Goal: Task Accomplishment & Management: Complete application form

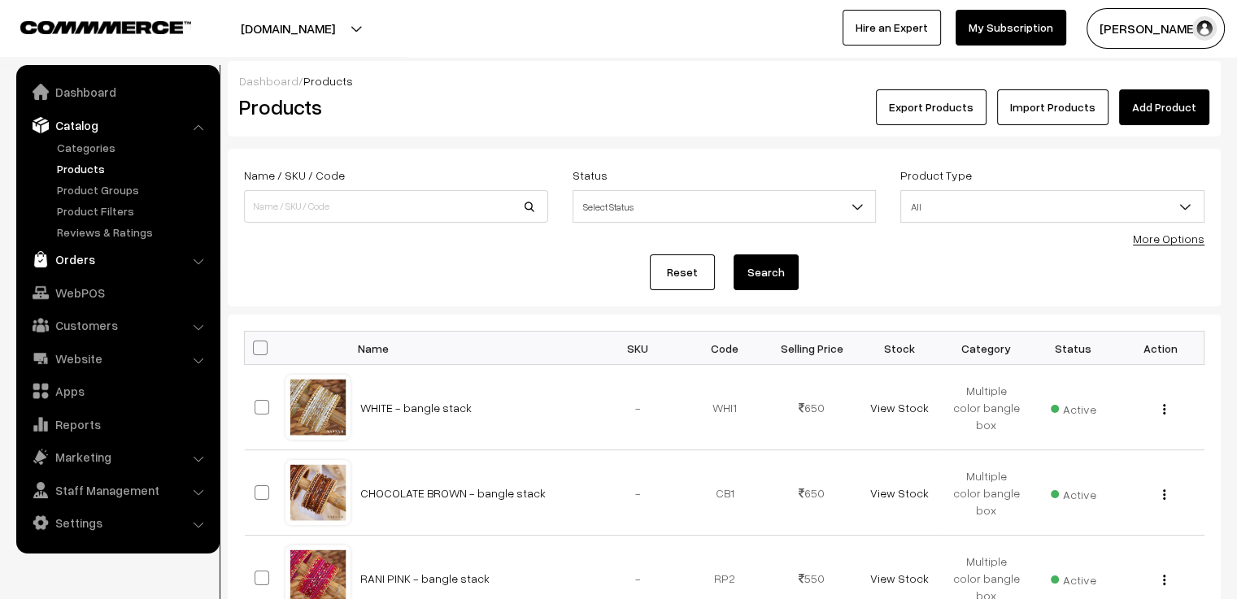
click at [76, 259] on link "Orders" at bounding box center [117, 259] width 194 height 29
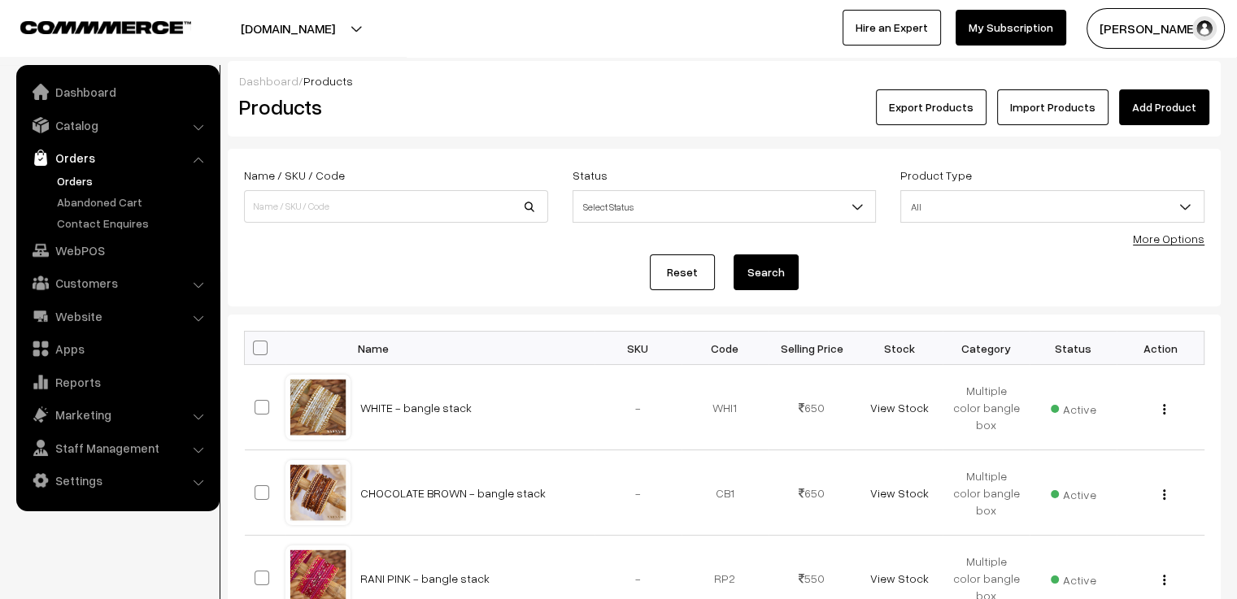
click at [70, 176] on link "Orders" at bounding box center [133, 180] width 161 height 17
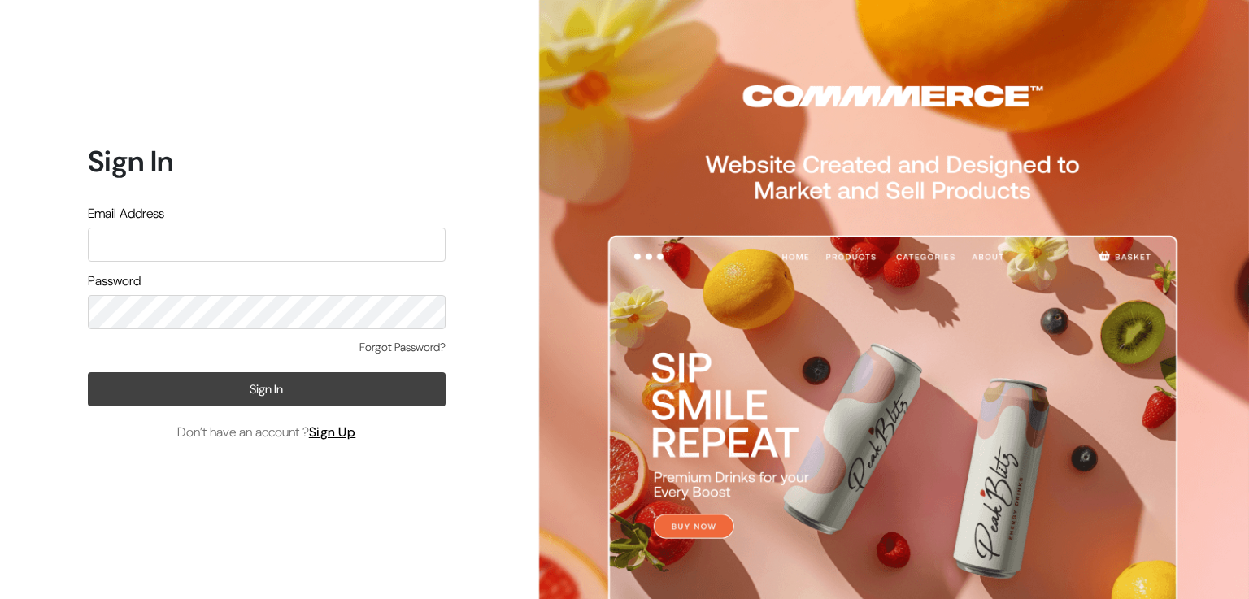
type input "[PERSON_NAME][EMAIL_ADDRESS][DOMAIN_NAME]"
click at [265, 388] on button "Sign In" at bounding box center [267, 389] width 358 height 34
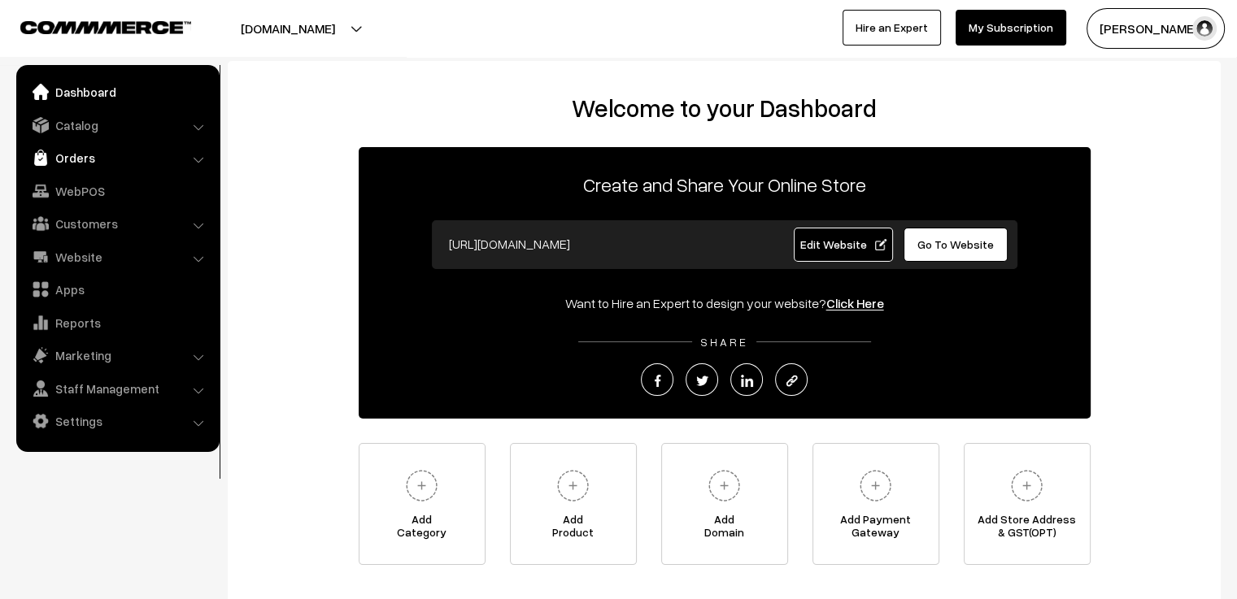
click at [79, 152] on link "Orders" at bounding box center [117, 157] width 194 height 29
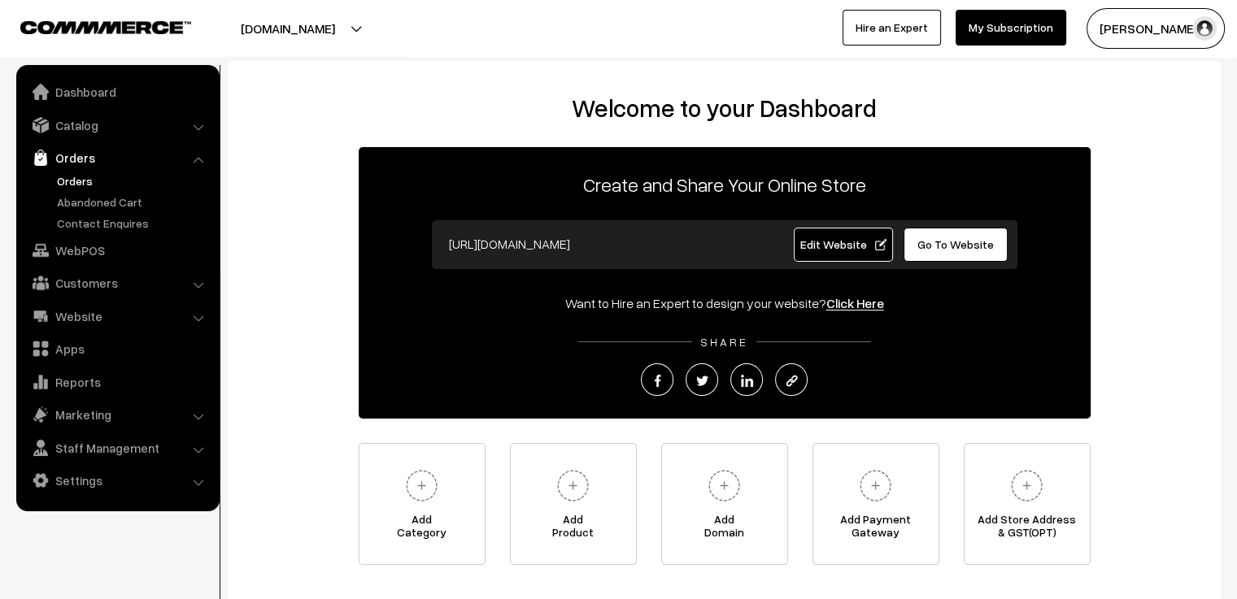
click at [85, 183] on link "Orders" at bounding box center [133, 180] width 161 height 17
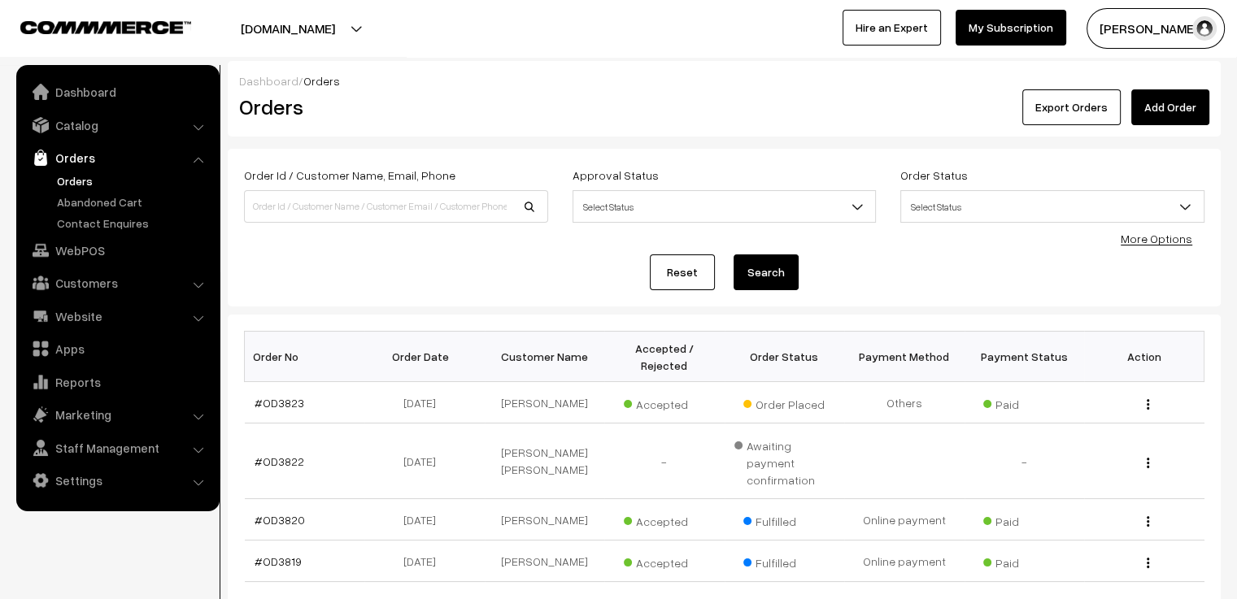
click at [1166, 102] on link "Add Order" at bounding box center [1170, 107] width 78 height 36
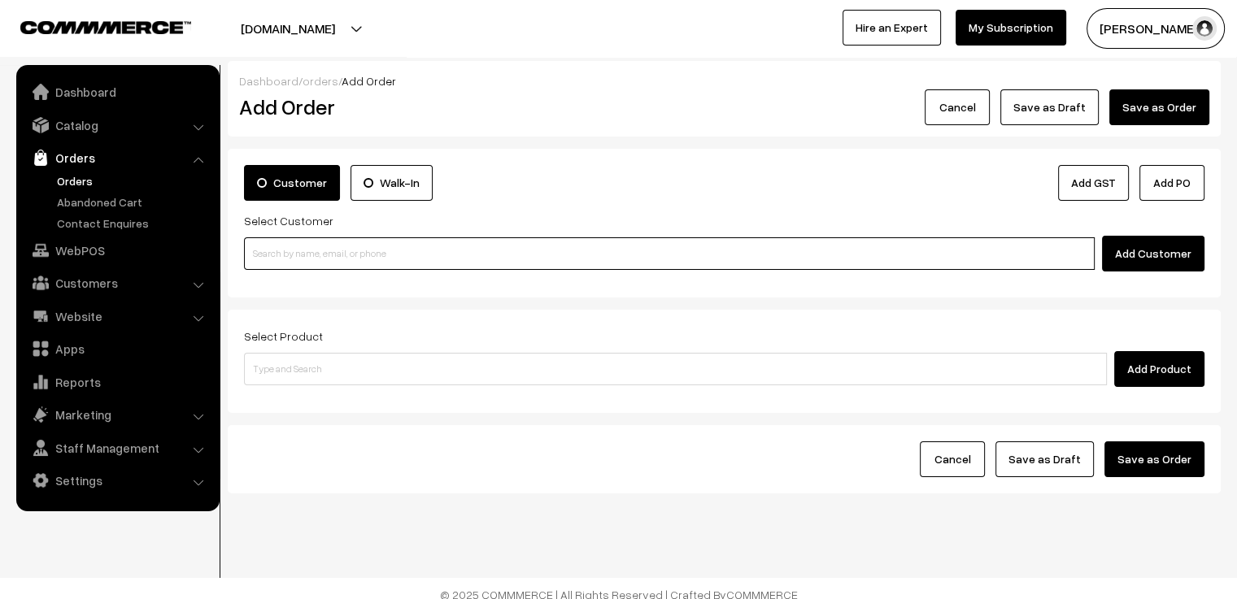
click at [438, 252] on input at bounding box center [669, 253] width 851 height 33
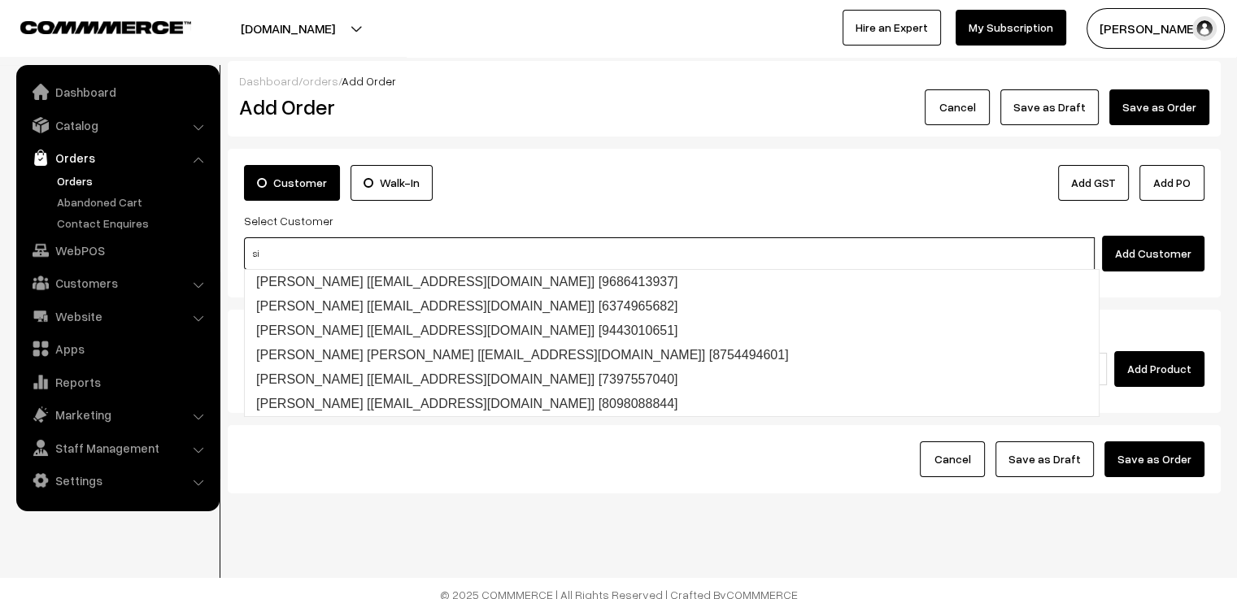
type input "s"
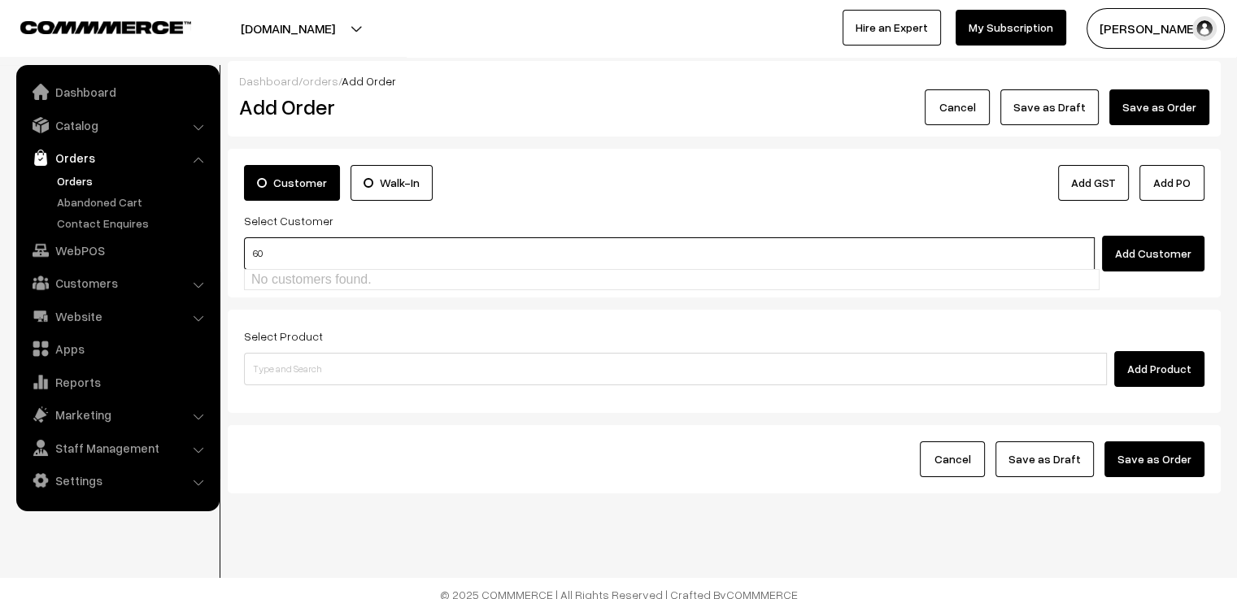
type input "6"
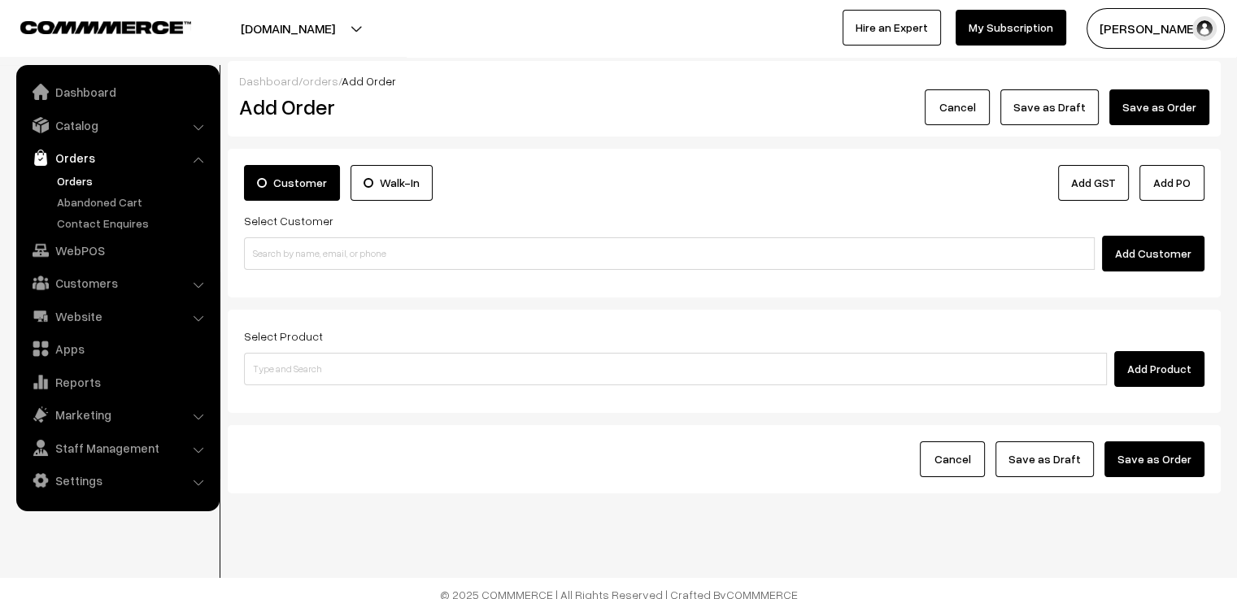
click at [1153, 253] on button "Add Customer" at bounding box center [1153, 254] width 102 height 36
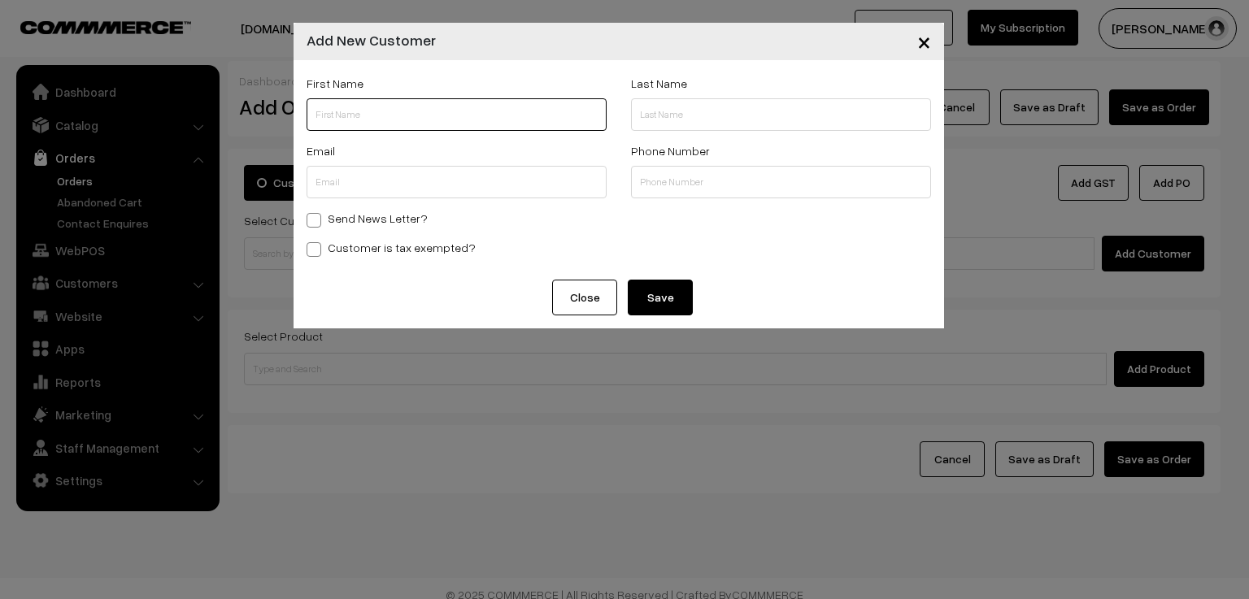
click at [377, 103] on input "text" at bounding box center [457, 114] width 300 height 33
paste input "Sivesangkari"
type input "Sivesangkari"
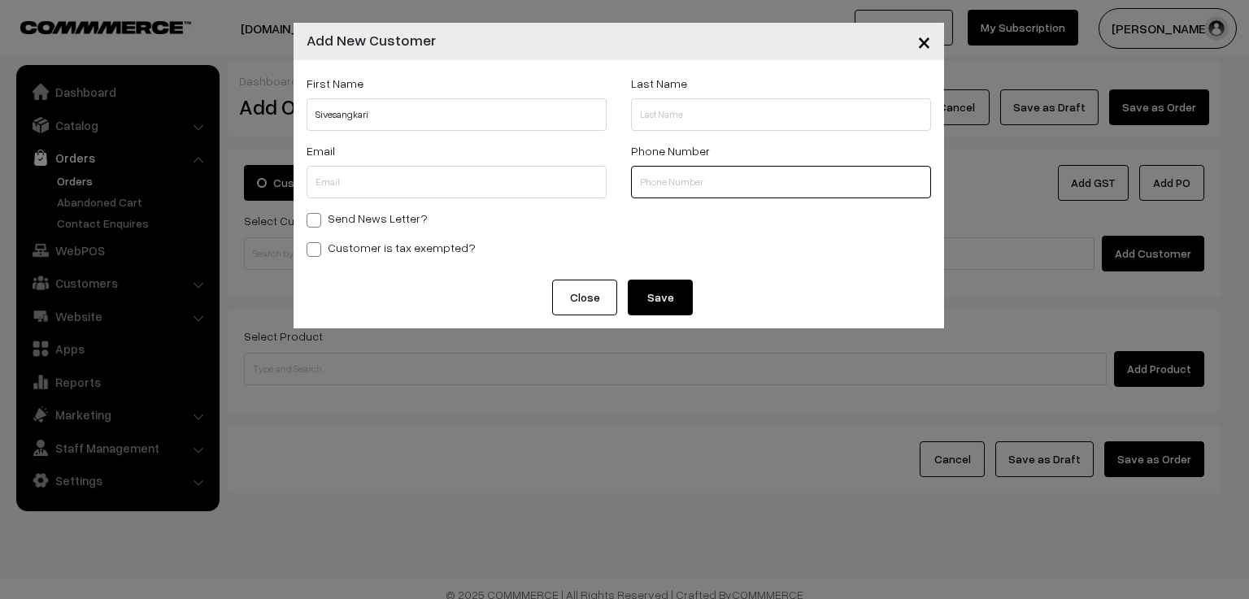
click at [681, 189] on input "text" at bounding box center [781, 182] width 300 height 33
paste input "‪+6014300"
type input "‪+6014300"
drag, startPoint x: 691, startPoint y: 184, endPoint x: 620, endPoint y: 185, distance: 71.6
click at [620, 185] on div "Phone Number ‪+6014300" at bounding box center [781, 174] width 324 height 67
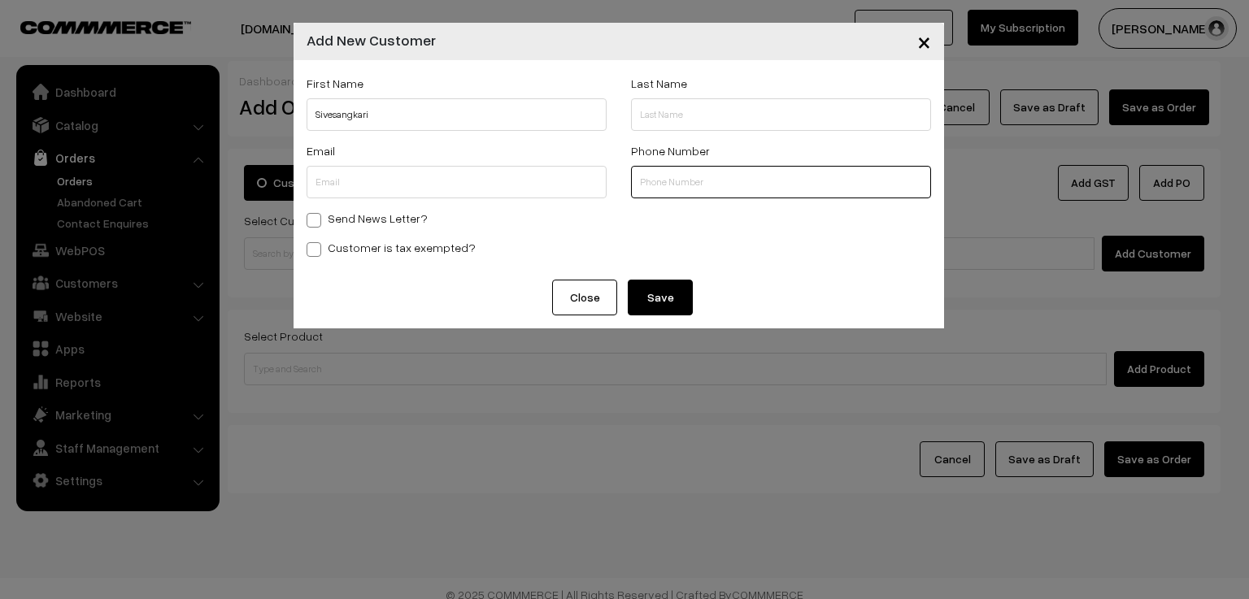
click at [694, 184] on input "text" at bounding box center [781, 182] width 300 height 33
paste input "6014300484"
type input "6014300484"
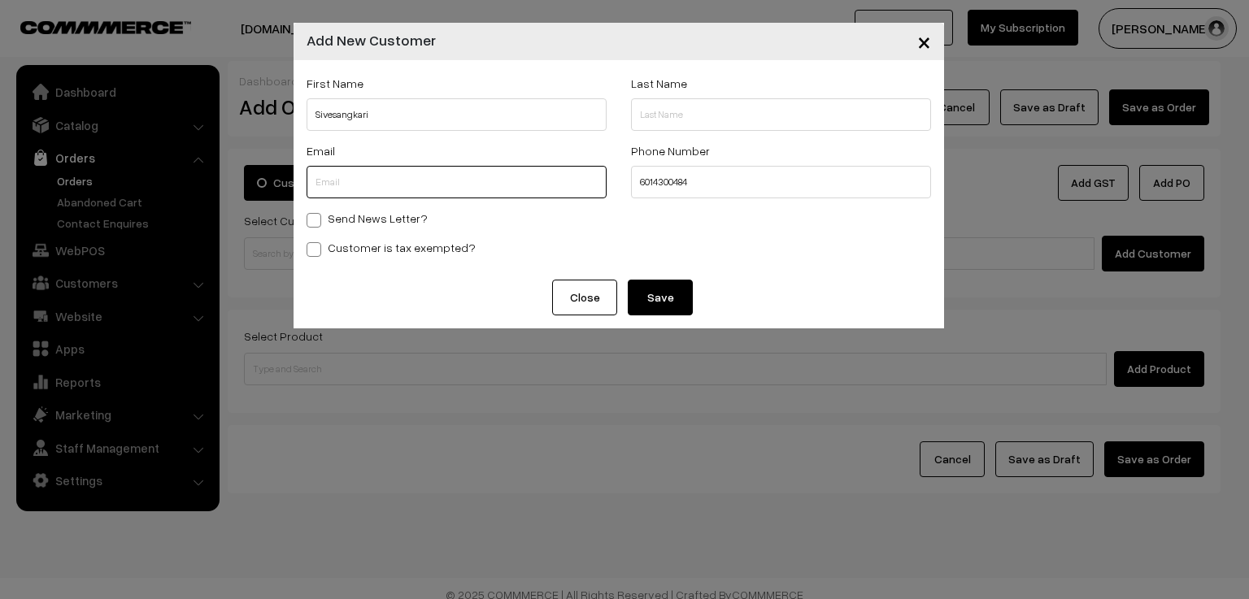
click at [433, 175] on input "text" at bounding box center [457, 182] width 300 height 33
paste input "sivesangkari21@gmail.com"
type input "sivesangkari21@gmail.com"
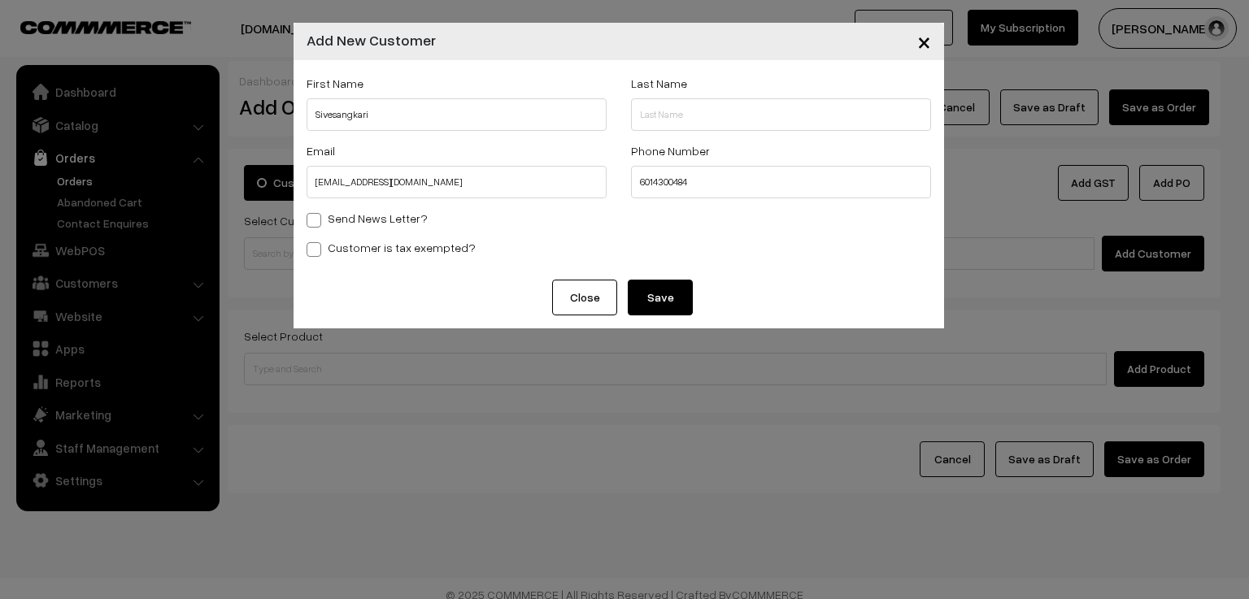
click at [655, 306] on button "Save" at bounding box center [660, 298] width 65 height 36
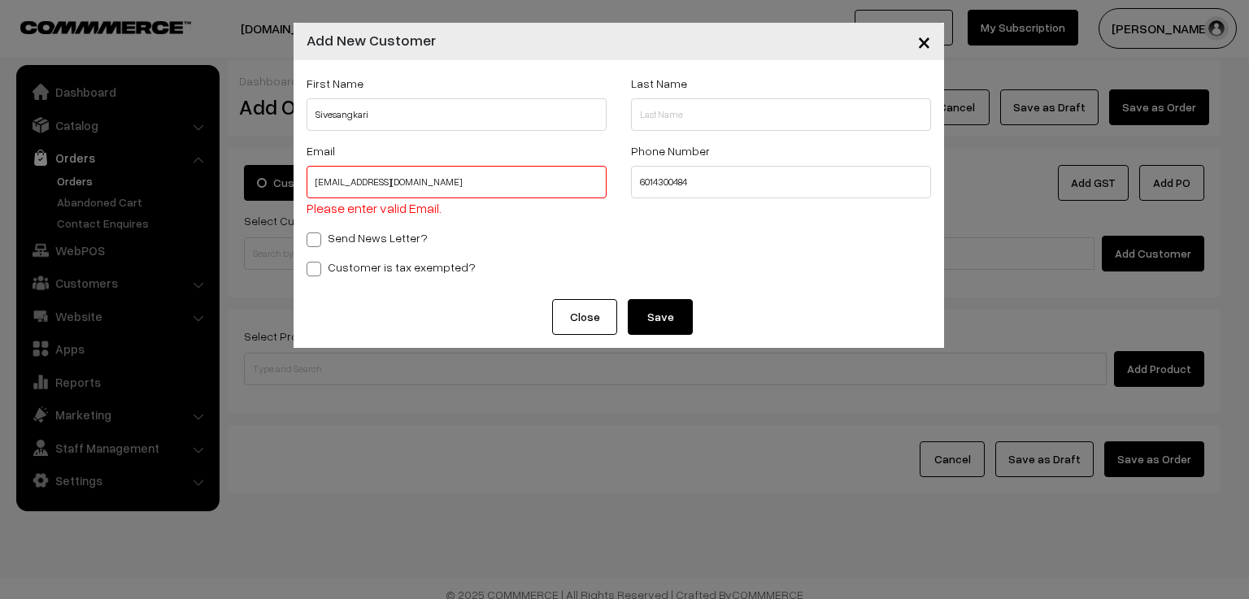
click at [442, 176] on input "sivesangkari21@gmail.com" at bounding box center [457, 182] width 300 height 33
drag, startPoint x: 439, startPoint y: 180, endPoint x: 291, endPoint y: 184, distance: 148.1
click at [291, 184] on div "× Add New Customer First Name Sivesangkari Last Name Email sivesangkari21@gmail…" at bounding box center [624, 299] width 1249 height 599
click at [365, 179] on input "text" at bounding box center [457, 182] width 300 height 33
paste input "sivesangkari21@gmail.com"
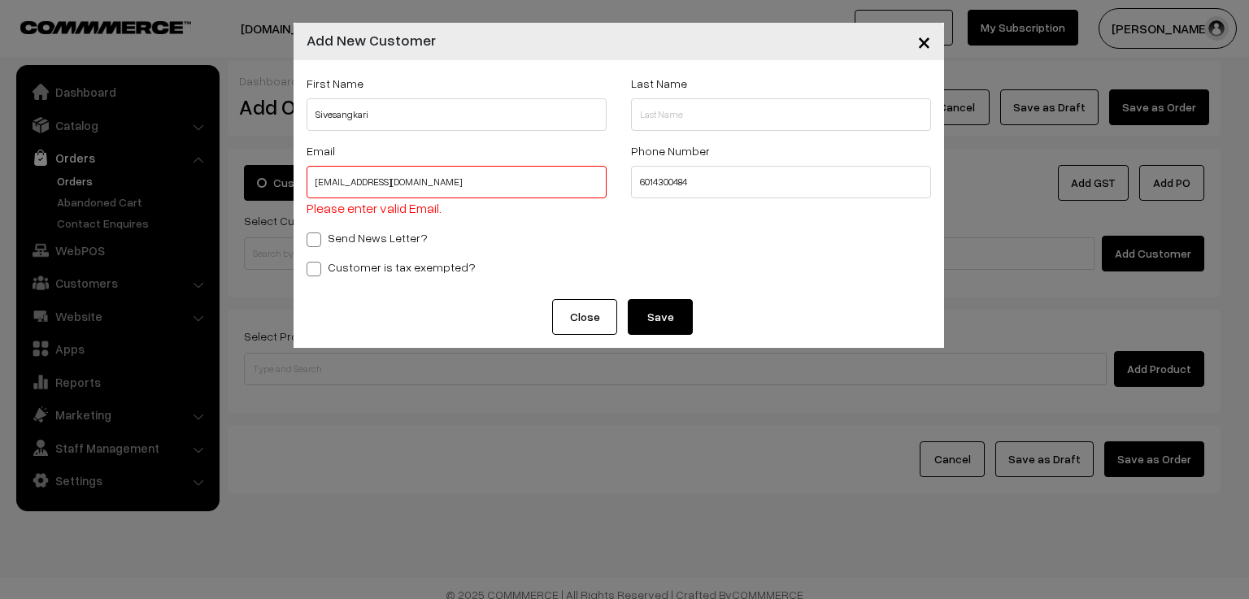
type input "sivesangkari21@gmail.com"
click at [660, 323] on button "Save" at bounding box center [660, 317] width 65 height 36
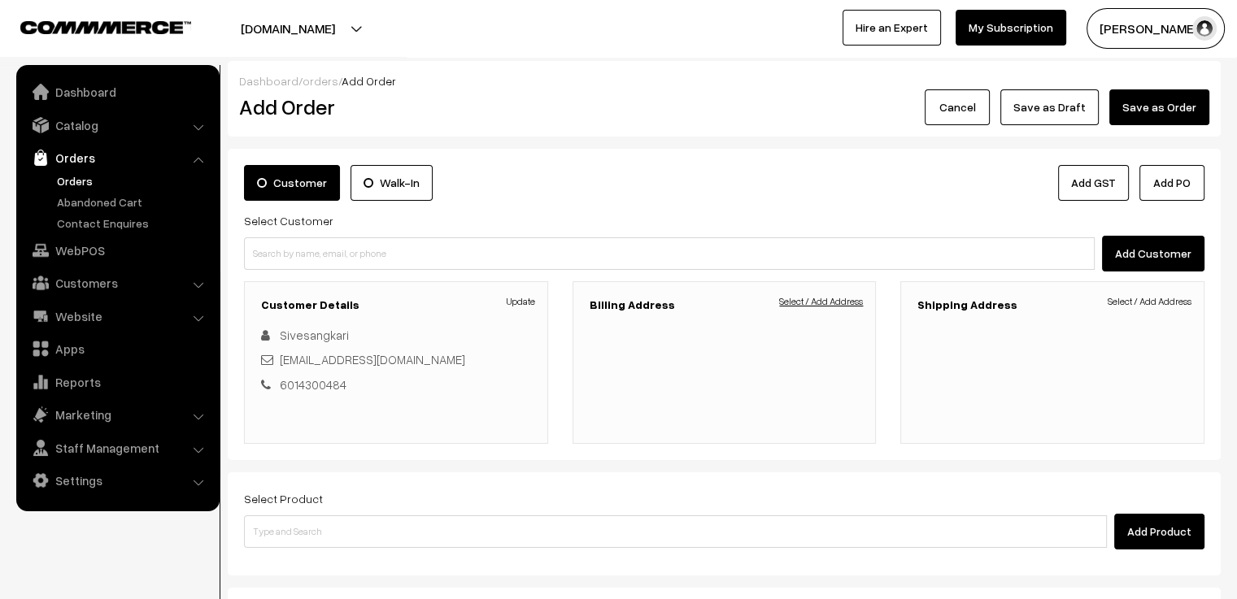
click at [808, 302] on link "Select / Add Address" at bounding box center [821, 301] width 84 height 15
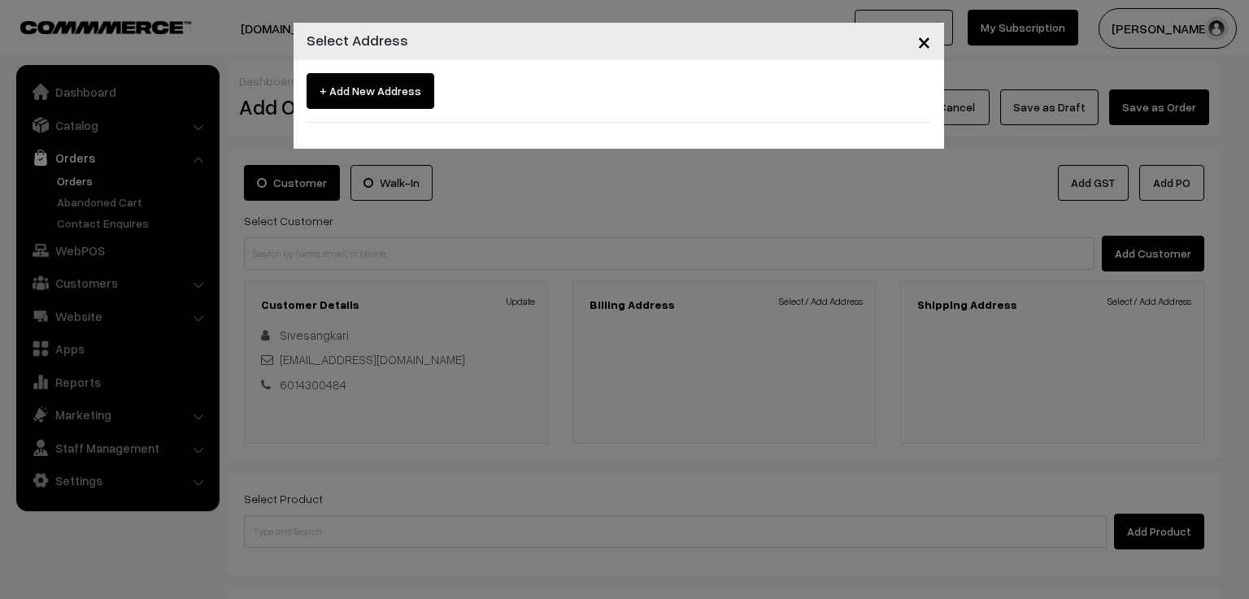
click at [374, 81] on span "+ Add New Address" at bounding box center [371, 91] width 128 height 36
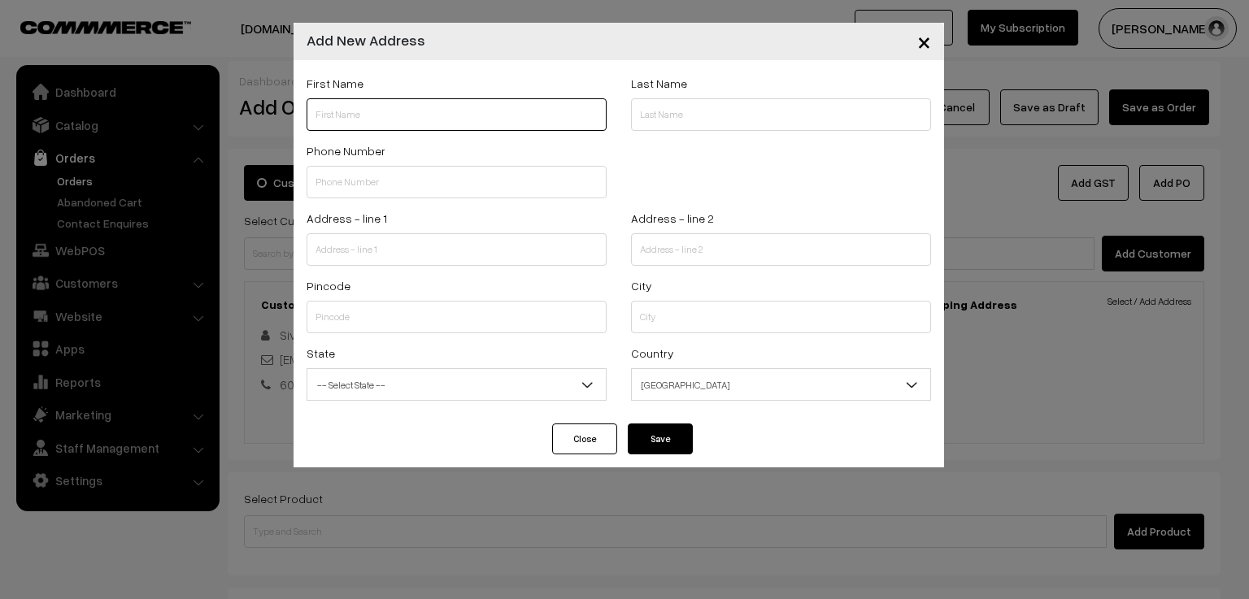
click at [395, 120] on input "text" at bounding box center [457, 114] width 300 height 33
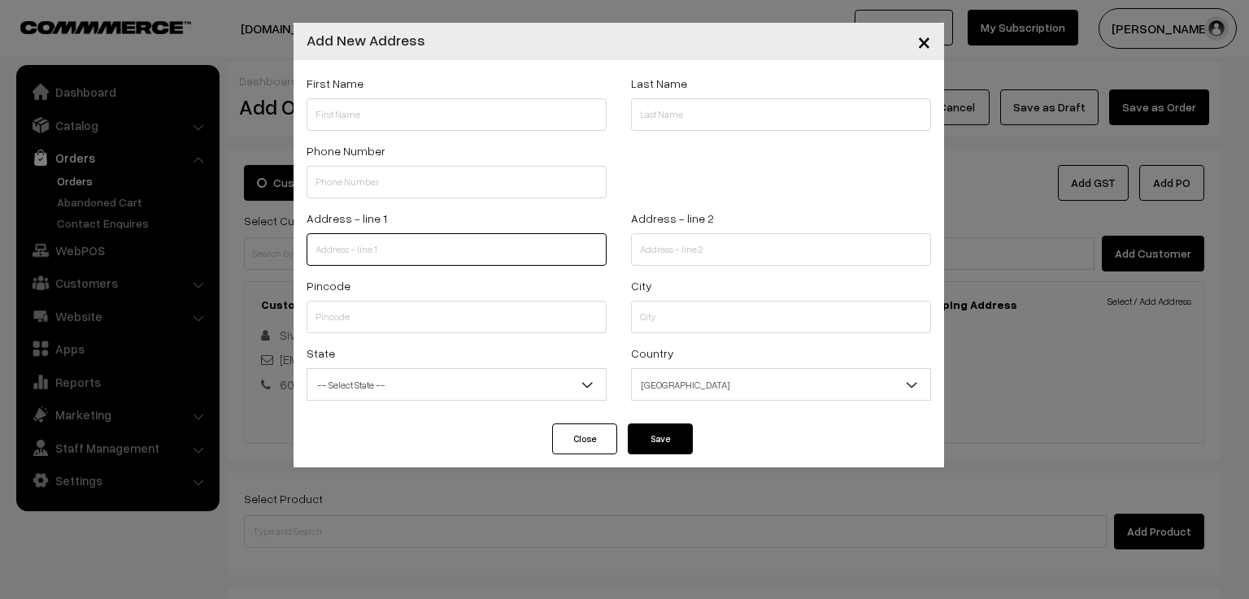
click at [364, 255] on input "text" at bounding box center [457, 249] width 300 height 33
paste input "B6-0802, starview bay, forest city apartment"
type input "B6-0802, starview bay, forest city apartment"
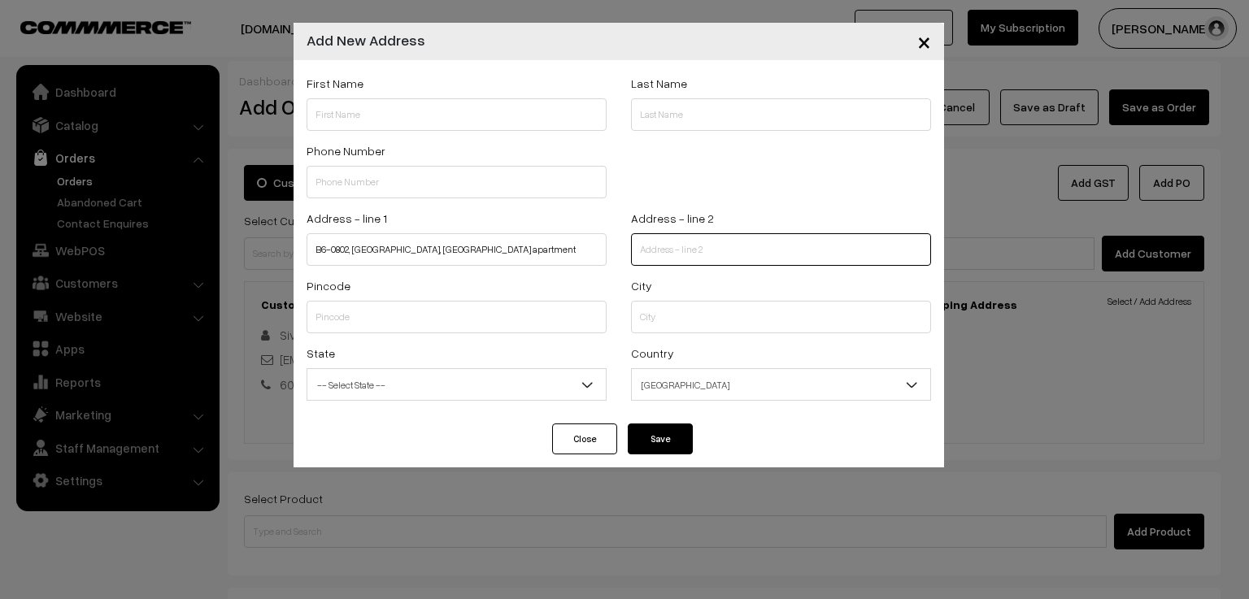
click at [651, 251] on input "text" at bounding box center [781, 249] width 300 height 33
paste input "Gelang Patah"
type input "Gelang Patah"
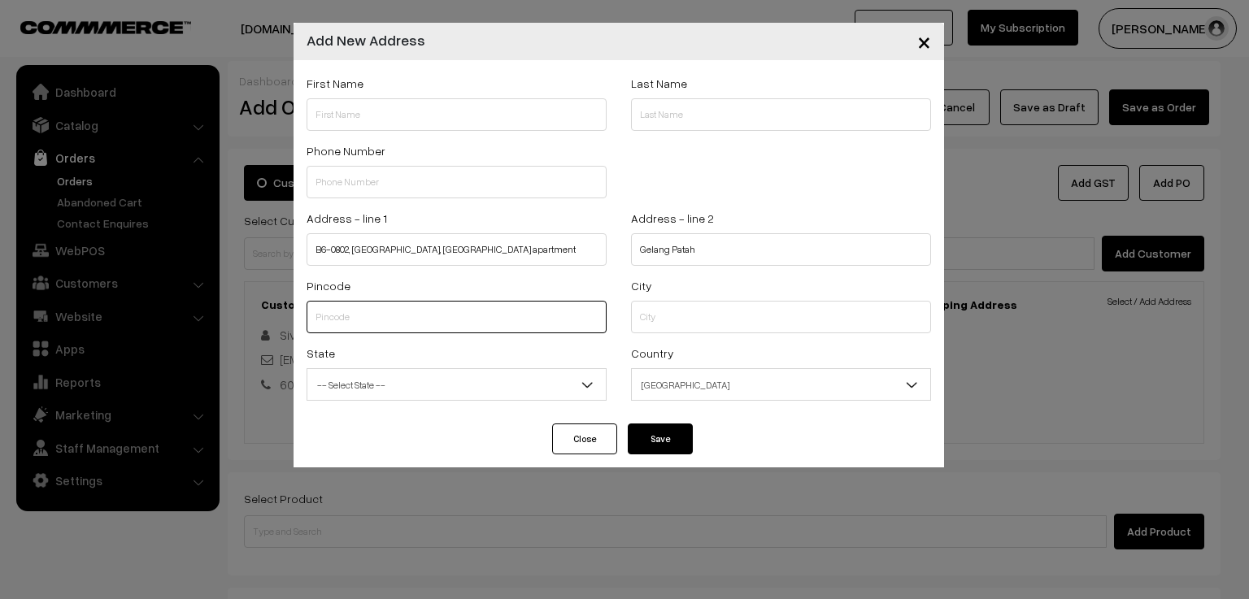
click at [364, 320] on input "text" at bounding box center [457, 317] width 300 height 33
paste input "81550"
type input "81550"
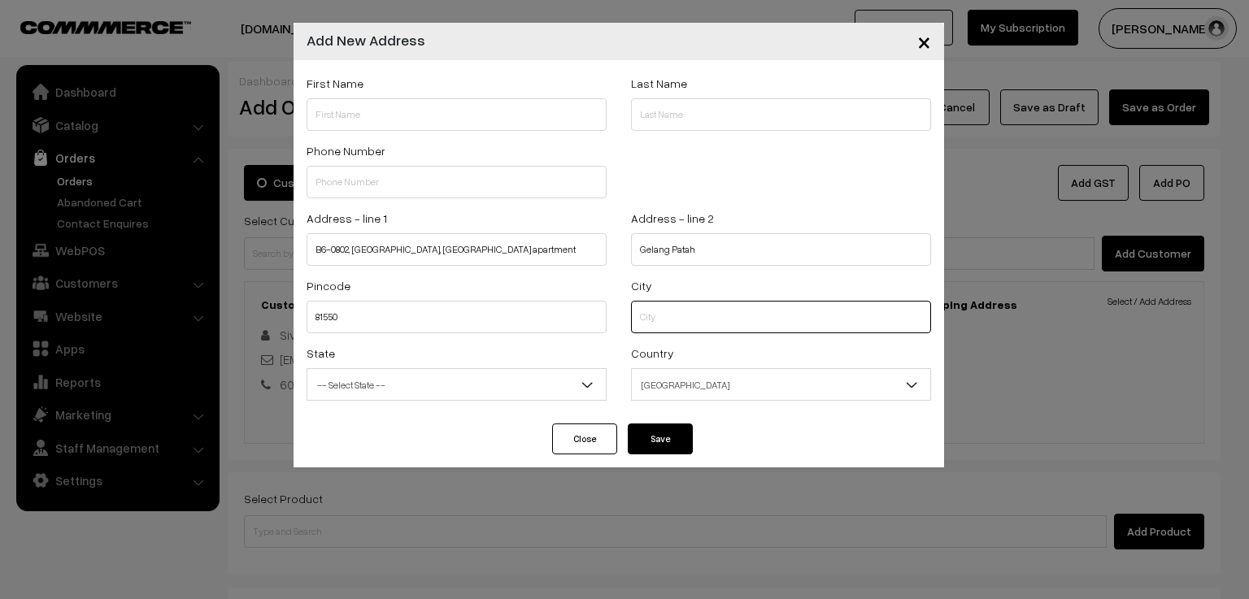
click at [678, 310] on input "text" at bounding box center [781, 317] width 300 height 33
paste input "Johor"
type input "Johor"
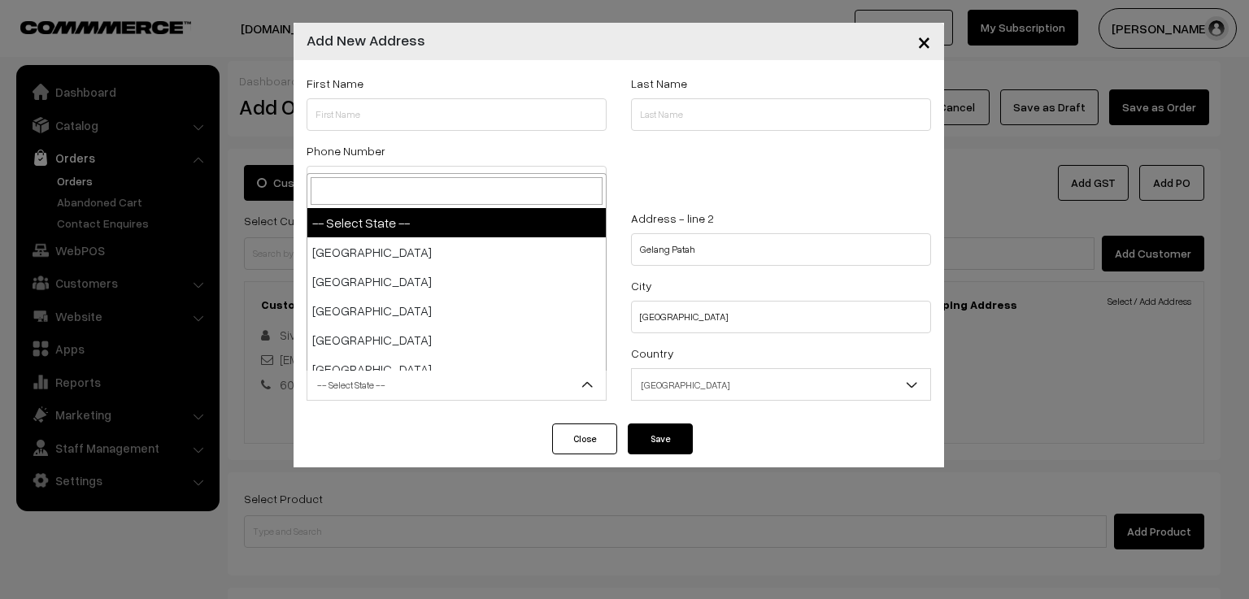
click at [380, 388] on span "-- Select State --" at bounding box center [456, 385] width 298 height 28
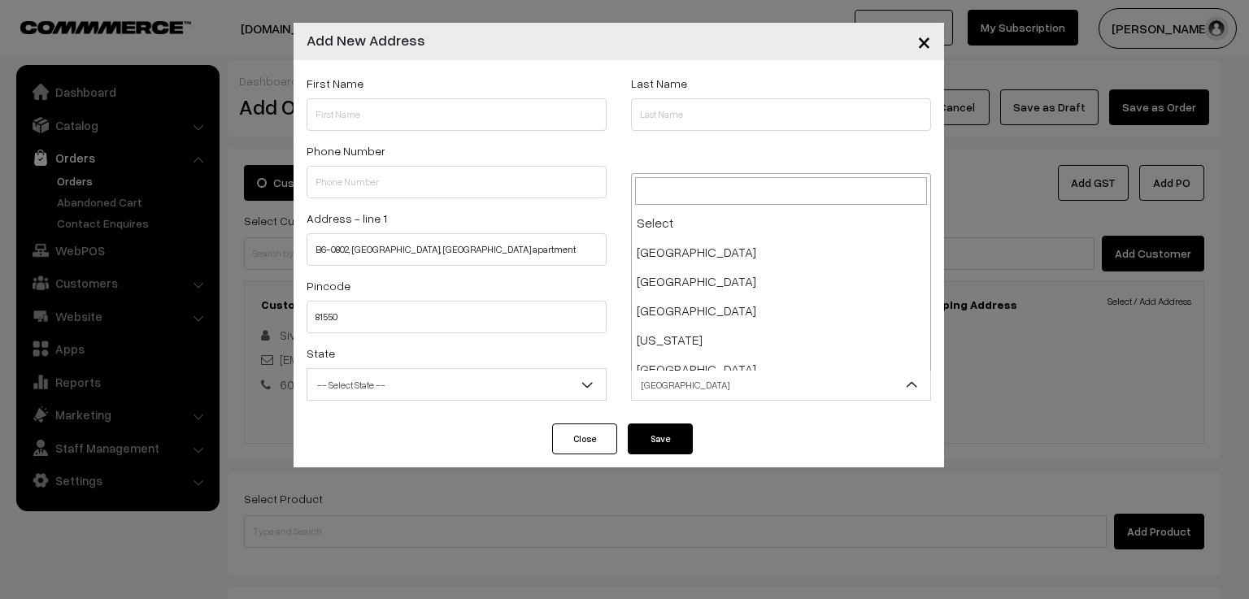
click at [674, 393] on span "India" at bounding box center [781, 385] width 298 height 28
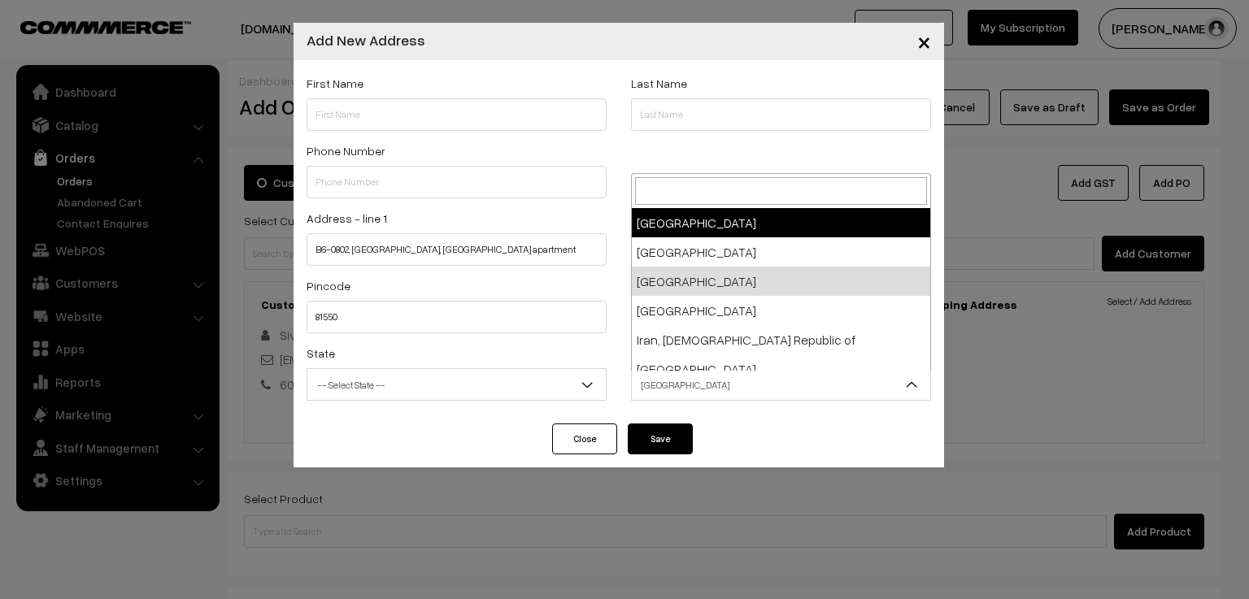
click at [697, 199] on input "search" at bounding box center [781, 191] width 292 height 28
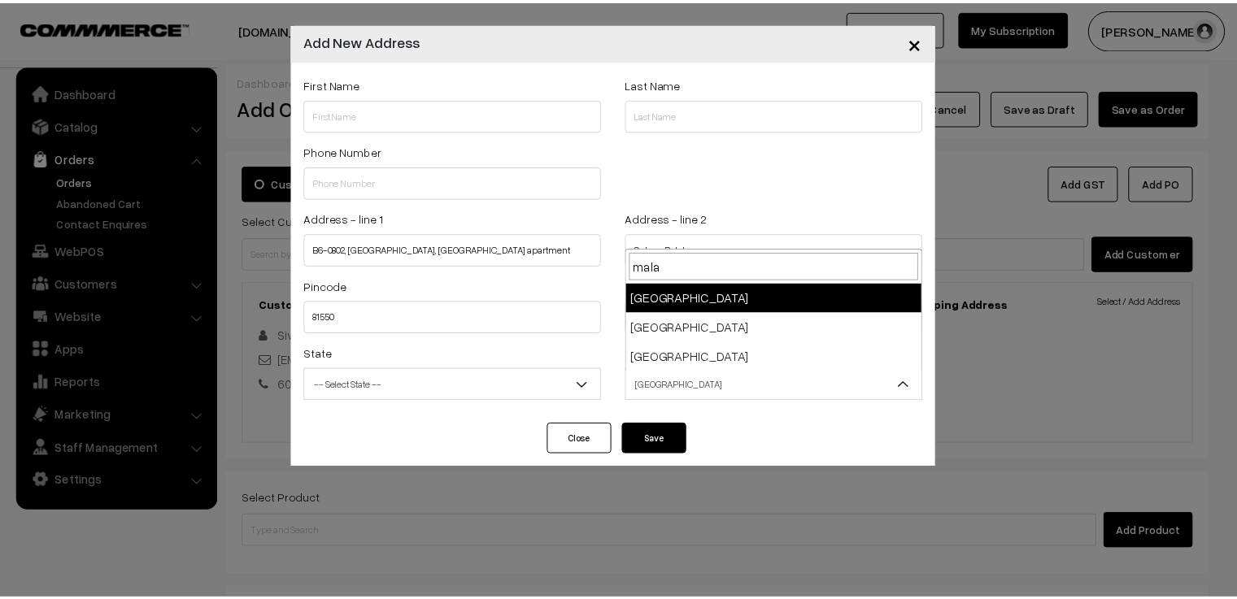
scroll to position [0, 0]
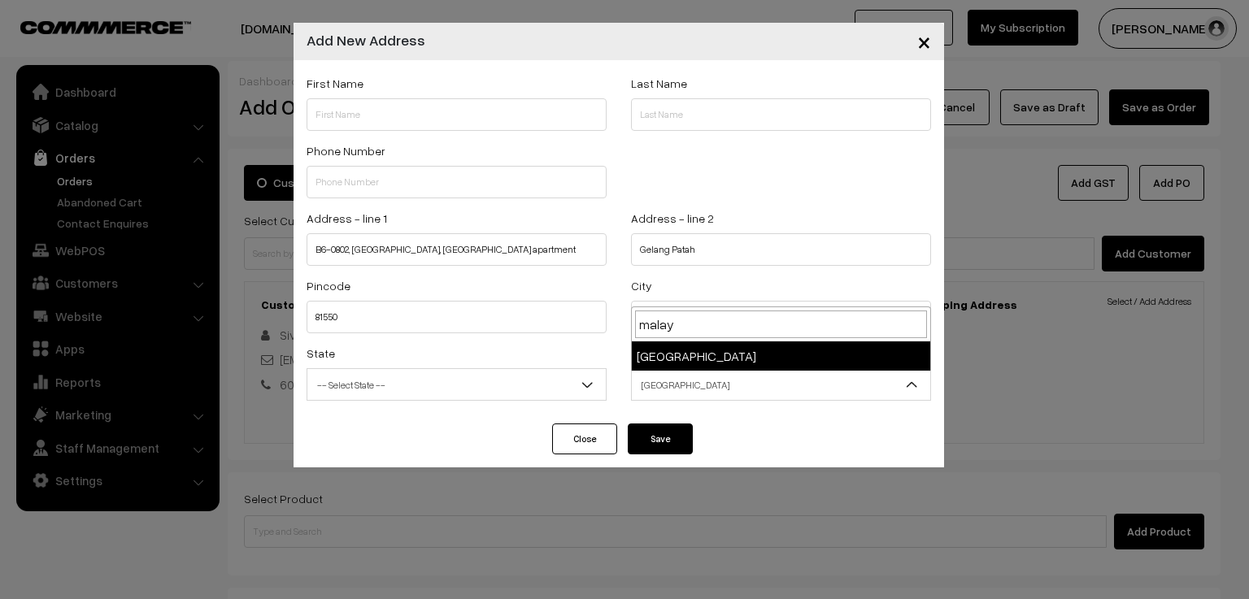
type input "malay"
select select "129"
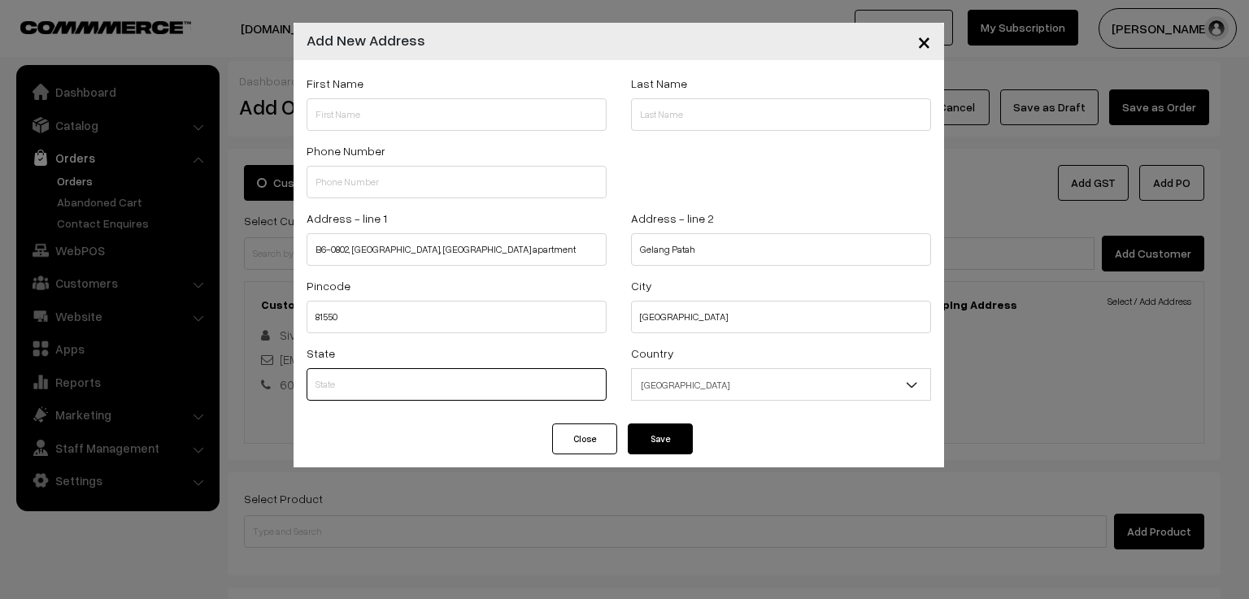
click at [479, 388] on input "text" at bounding box center [457, 384] width 300 height 33
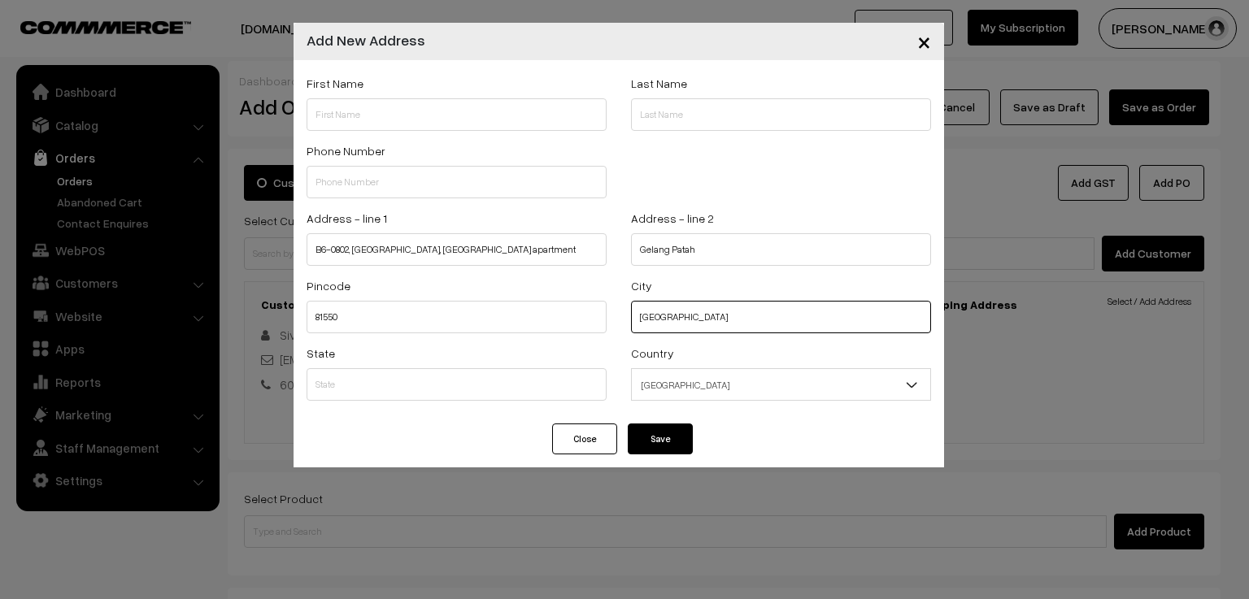
drag, startPoint x: 695, startPoint y: 311, endPoint x: 622, endPoint y: 326, distance: 74.6
click at [622, 326] on div "City Johor" at bounding box center [781, 309] width 324 height 67
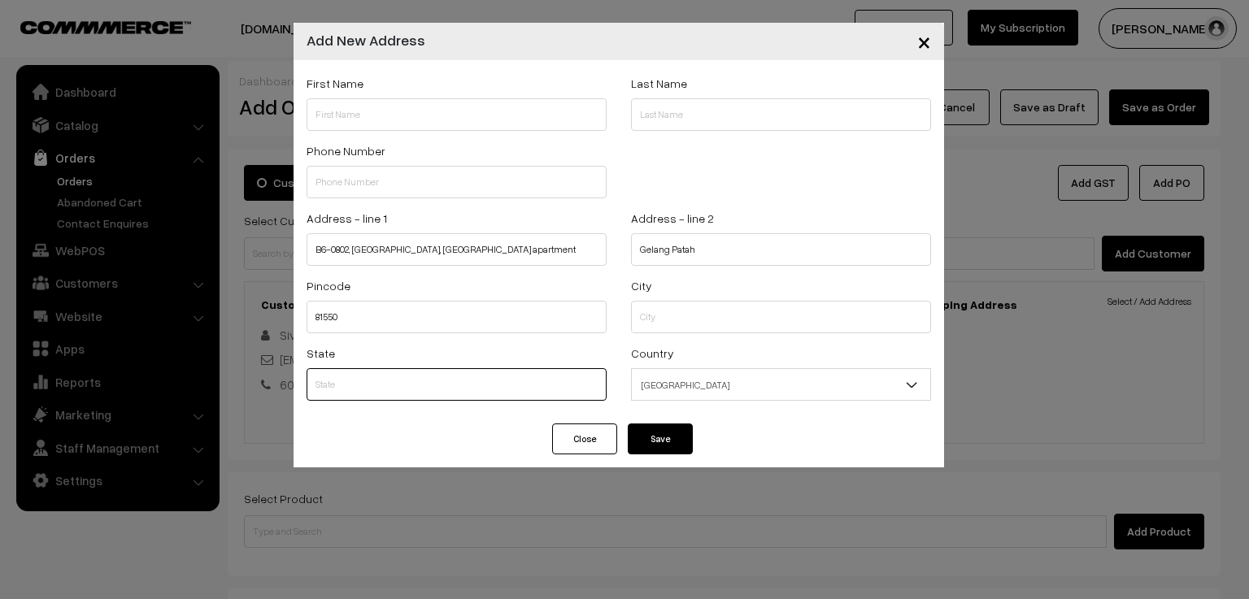
click at [460, 381] on input "text" at bounding box center [457, 384] width 300 height 33
paste input "Johor"
type input "Johor"
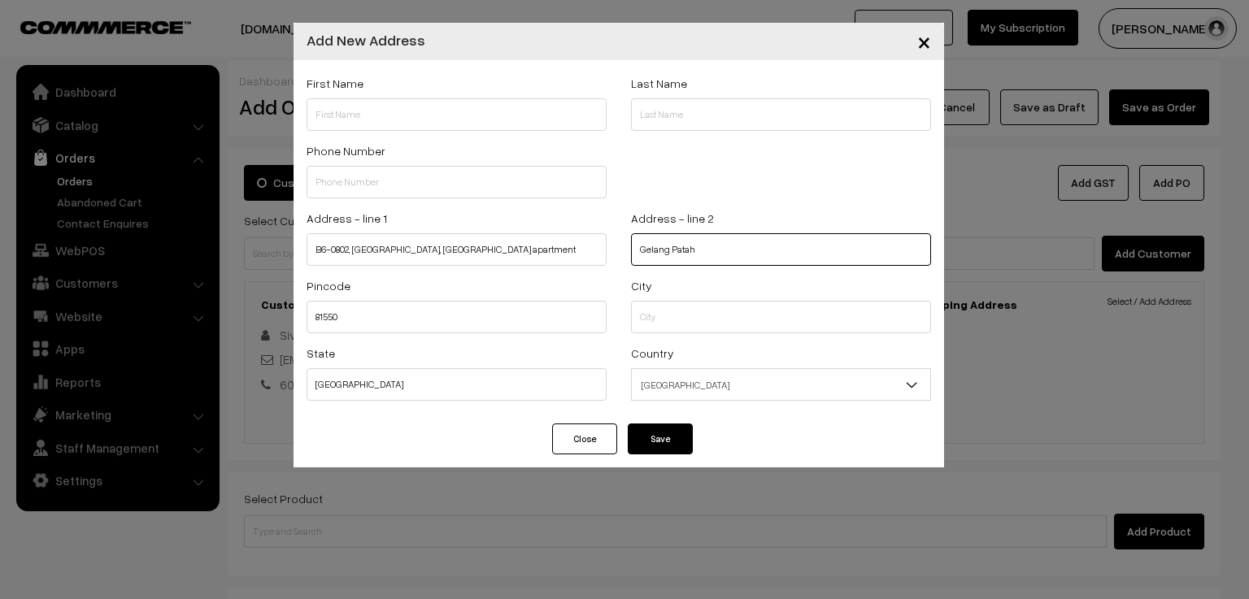
drag, startPoint x: 706, startPoint y: 249, endPoint x: 597, endPoint y: 258, distance: 109.3
click at [597, 258] on div "Address - line 1 B6-0802, starview bay, forest city apartment Address - line 2 …" at bounding box center [618, 241] width 649 height 67
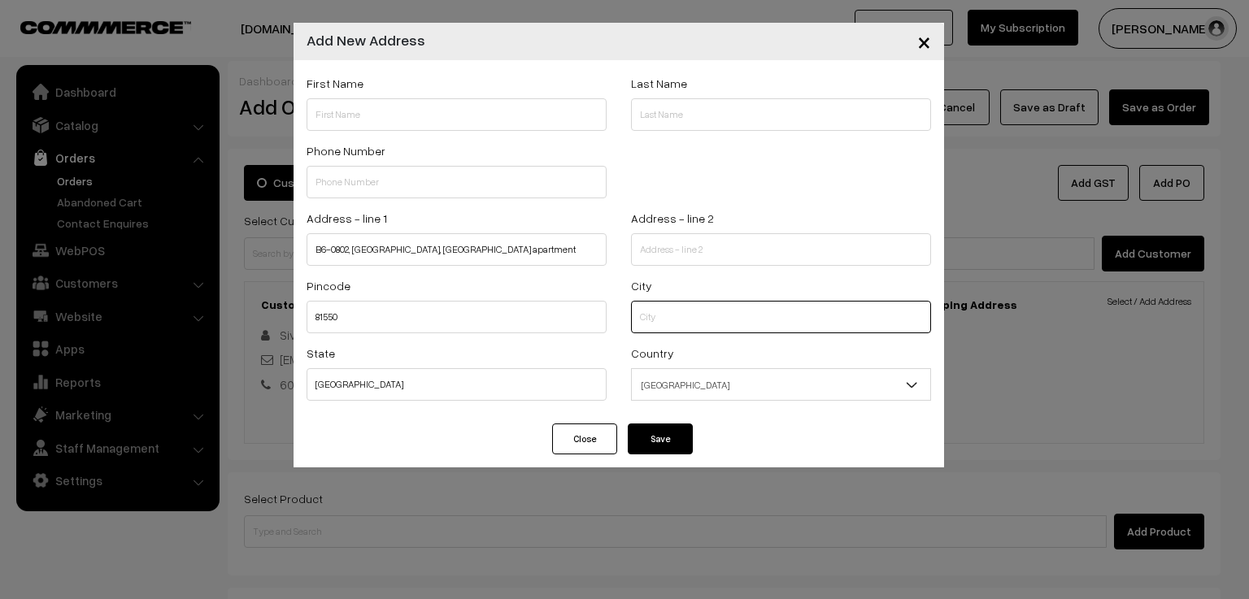
click at [670, 324] on input "text" at bounding box center [781, 317] width 300 height 33
paste input "Gelang Patah"
type input "Gelang Patah"
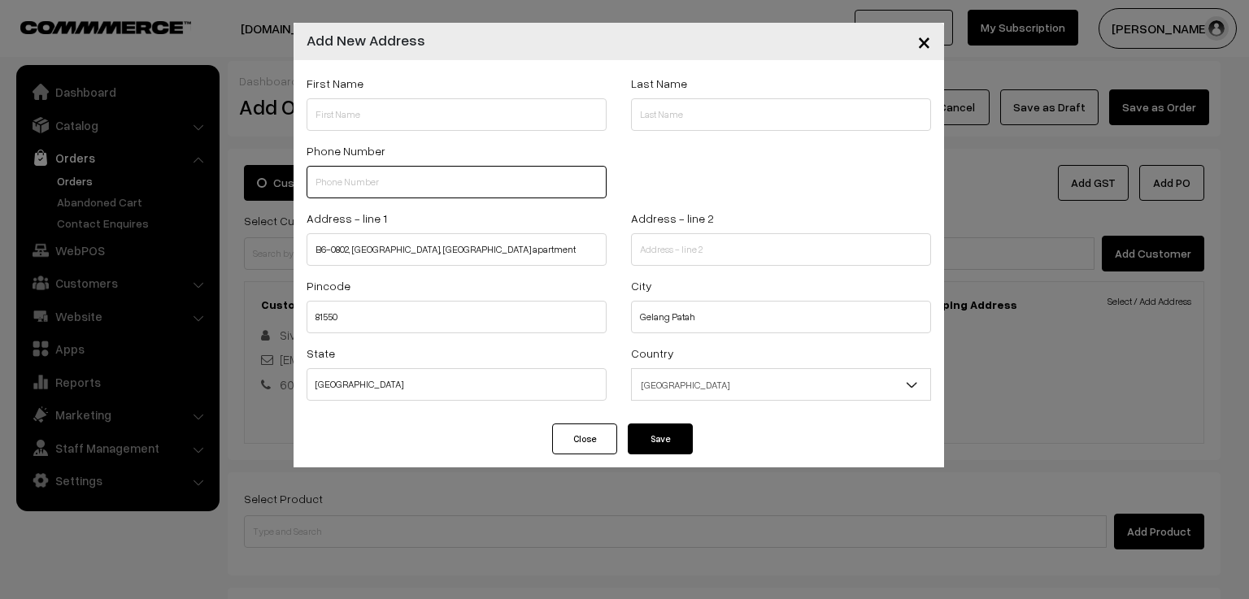
click at [398, 169] on input "text" at bounding box center [457, 182] width 300 height 33
paste input "‪+6014300"
type input "‪+6014300"
drag, startPoint x: 381, startPoint y: 181, endPoint x: 289, endPoint y: 186, distance: 92.0
click at [289, 186] on div "× Add New Address First Name Last Name Phone Number ‪+6014300 81550" at bounding box center [624, 299] width 1249 height 599
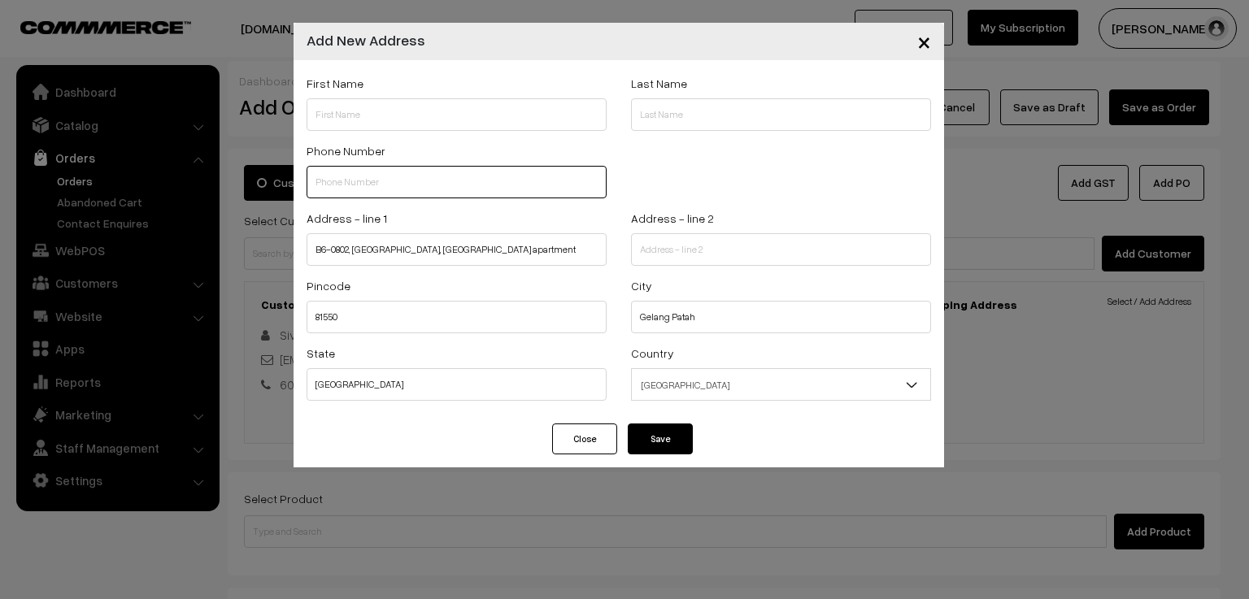
click at [390, 181] on input "text" at bounding box center [457, 182] width 300 height 33
paste input "6014300484"
type input "6014300484"
click at [647, 444] on button "Save" at bounding box center [660, 439] width 65 height 31
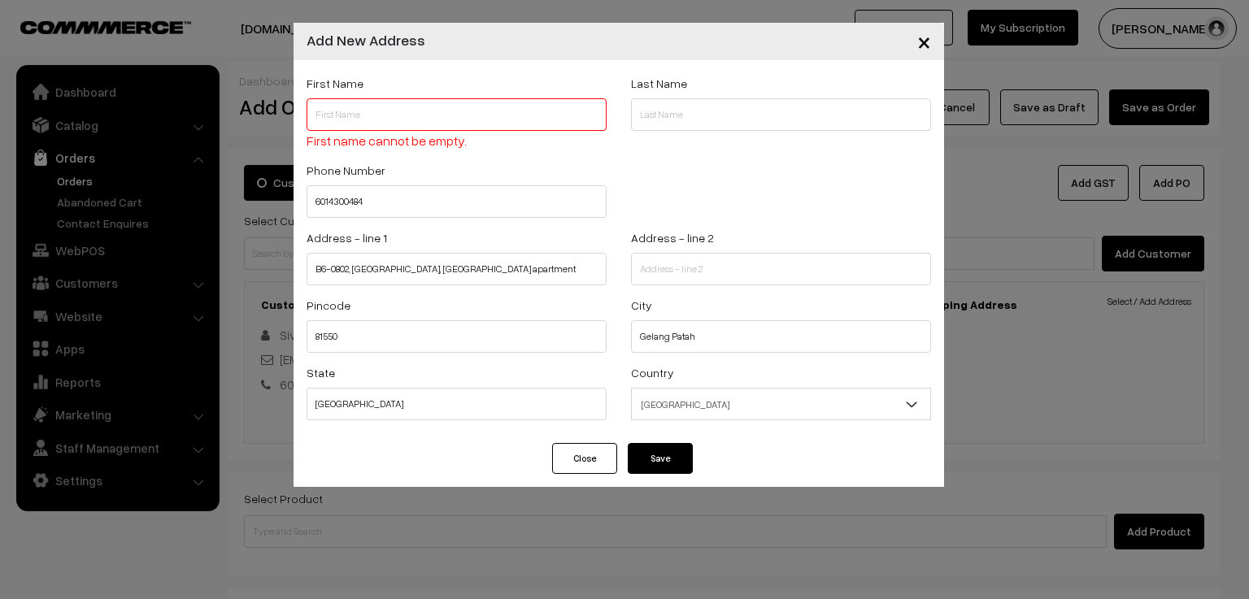
click at [363, 116] on input "text" at bounding box center [457, 114] width 300 height 33
click at [398, 116] on input "text" at bounding box center [457, 114] width 300 height 33
paste input "Sivesangkari"
type input "Sivesangkari"
click at [659, 459] on button "Save" at bounding box center [660, 458] width 65 height 31
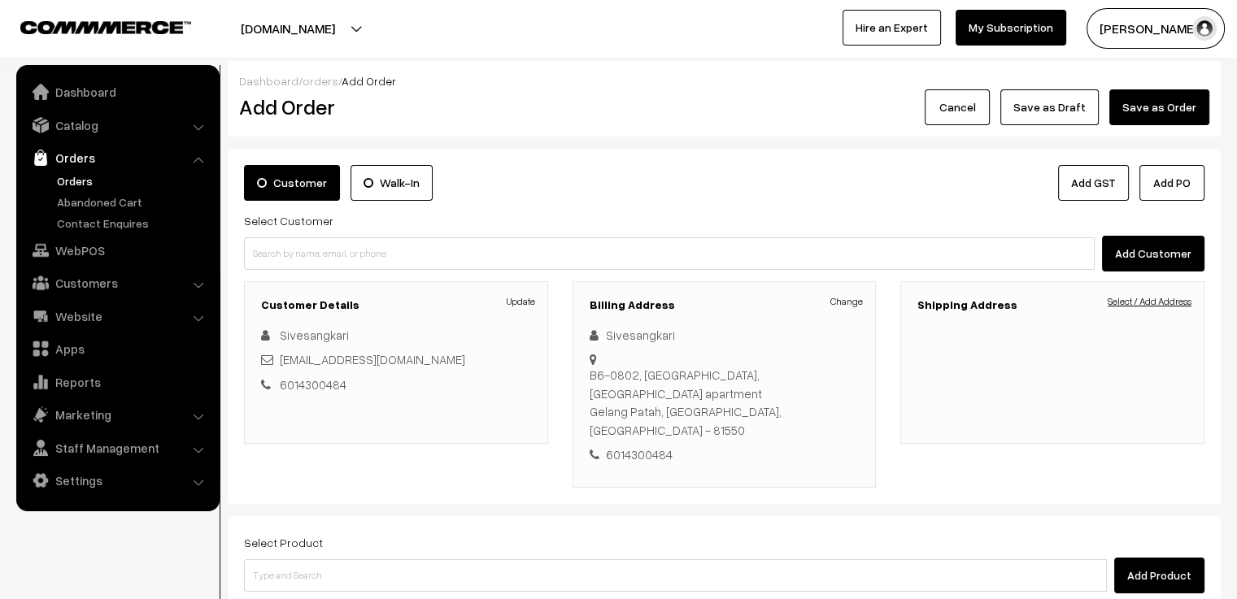
click at [1130, 297] on link "Select / Add Address" at bounding box center [1150, 301] width 84 height 15
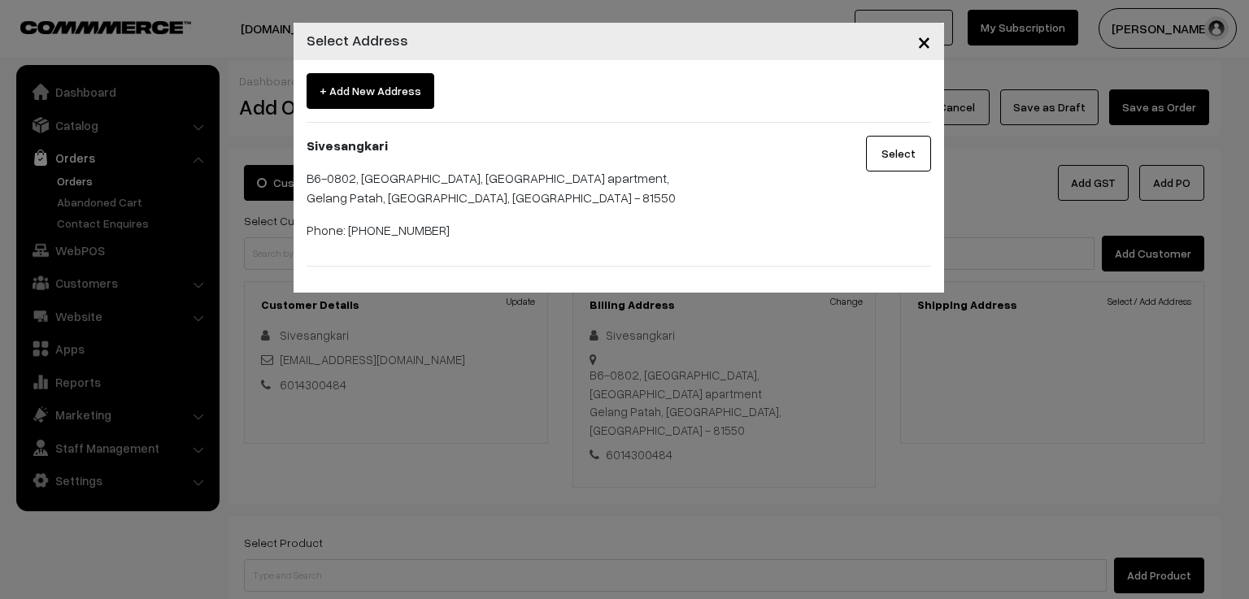
click at [884, 154] on button "Select" at bounding box center [898, 154] width 65 height 36
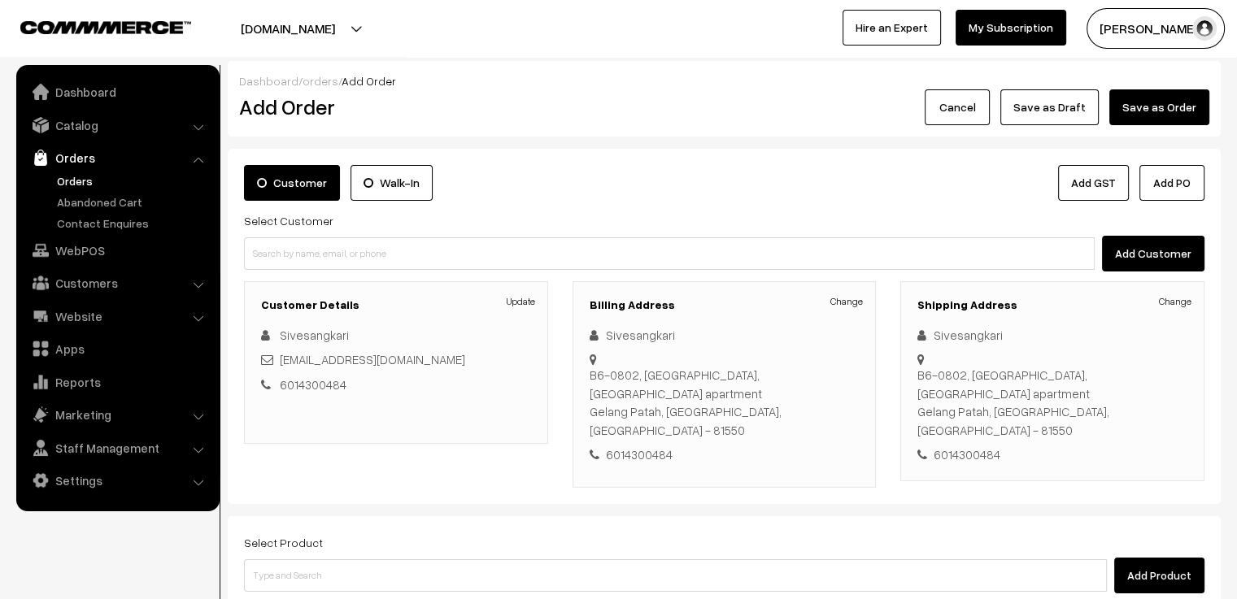
scroll to position [173, 0]
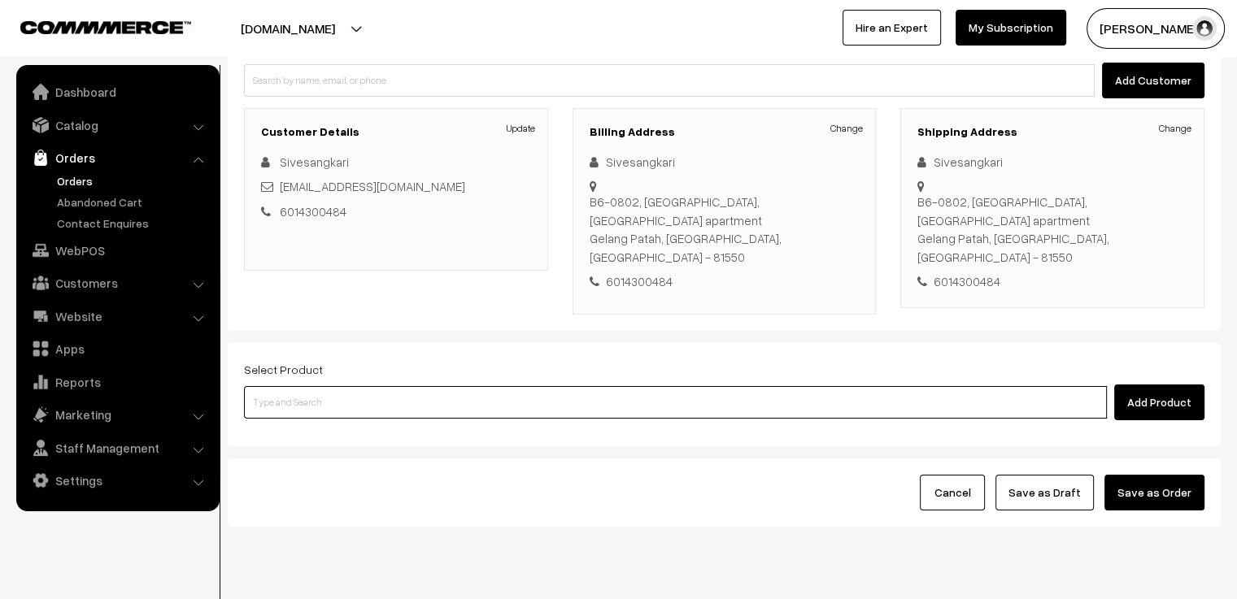
click at [549, 386] on input at bounding box center [675, 402] width 863 height 33
type input "bangle box"
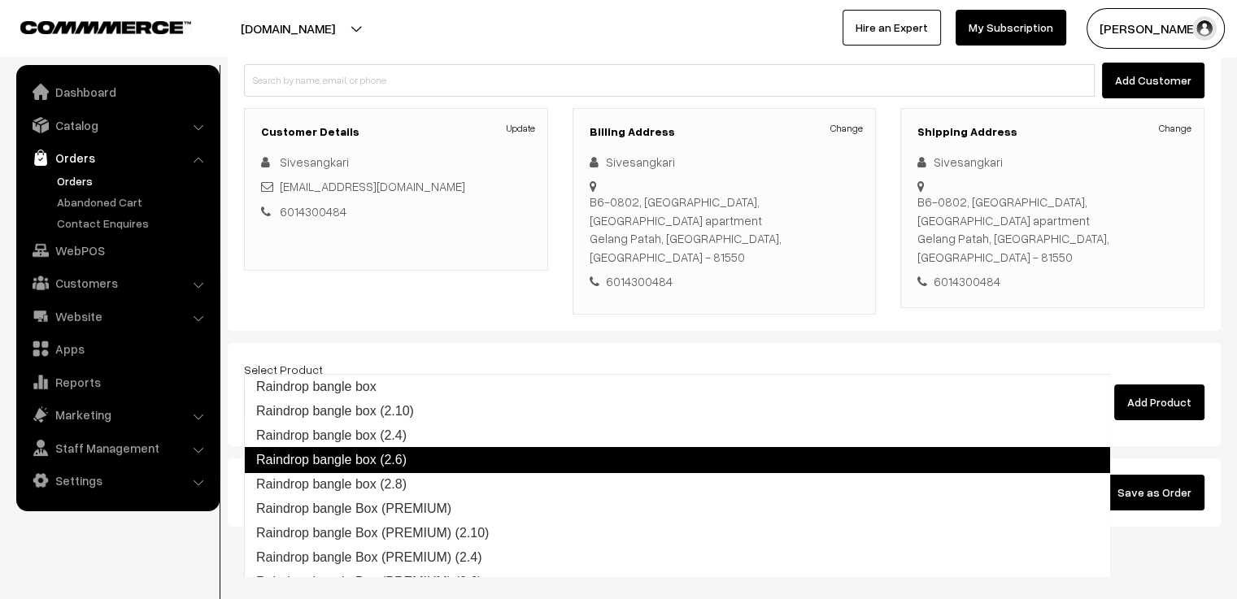
click at [501, 464] on link "Raindrop bangle box (2.6)" at bounding box center [677, 460] width 866 height 26
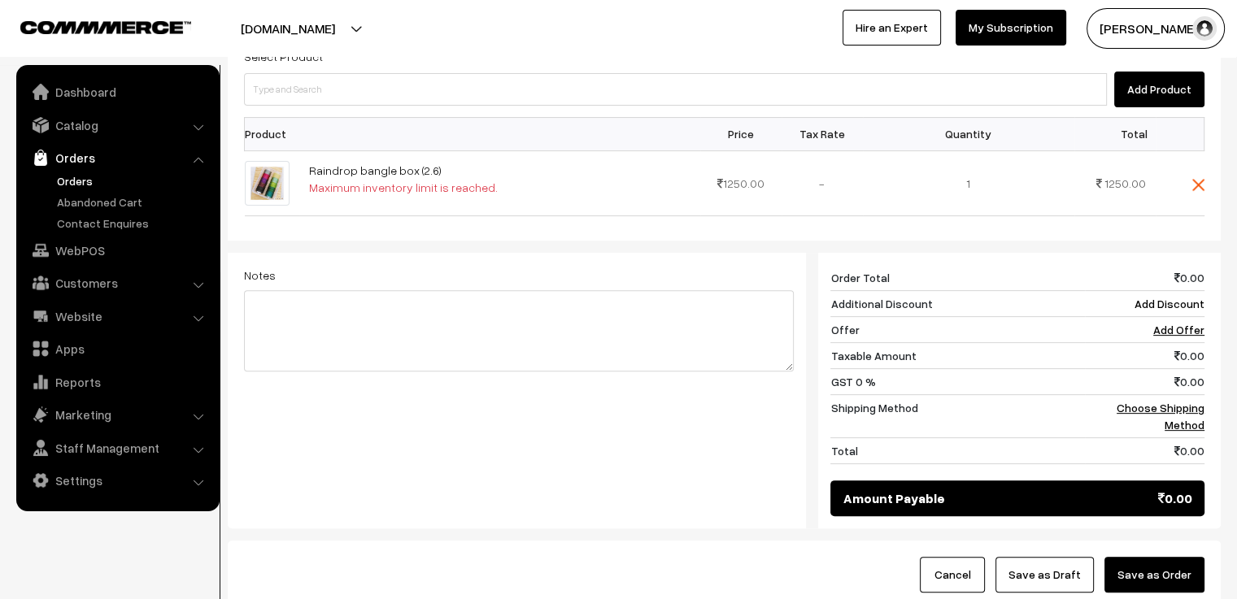
scroll to position [405, 0]
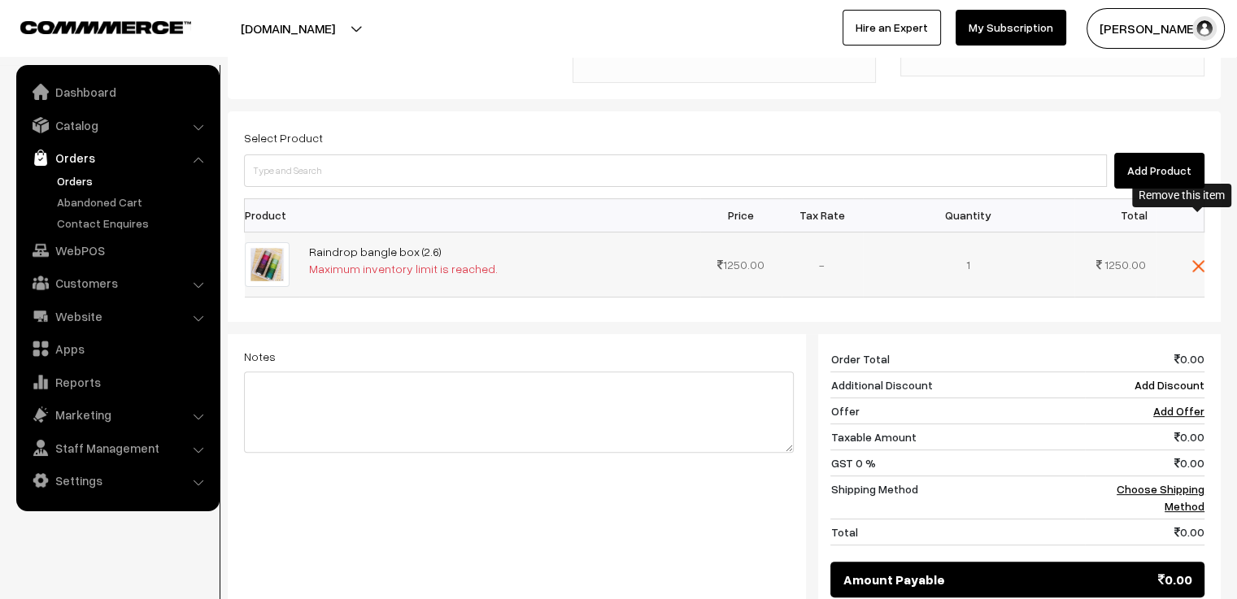
click at [1197, 260] on img at bounding box center [1198, 266] width 12 height 12
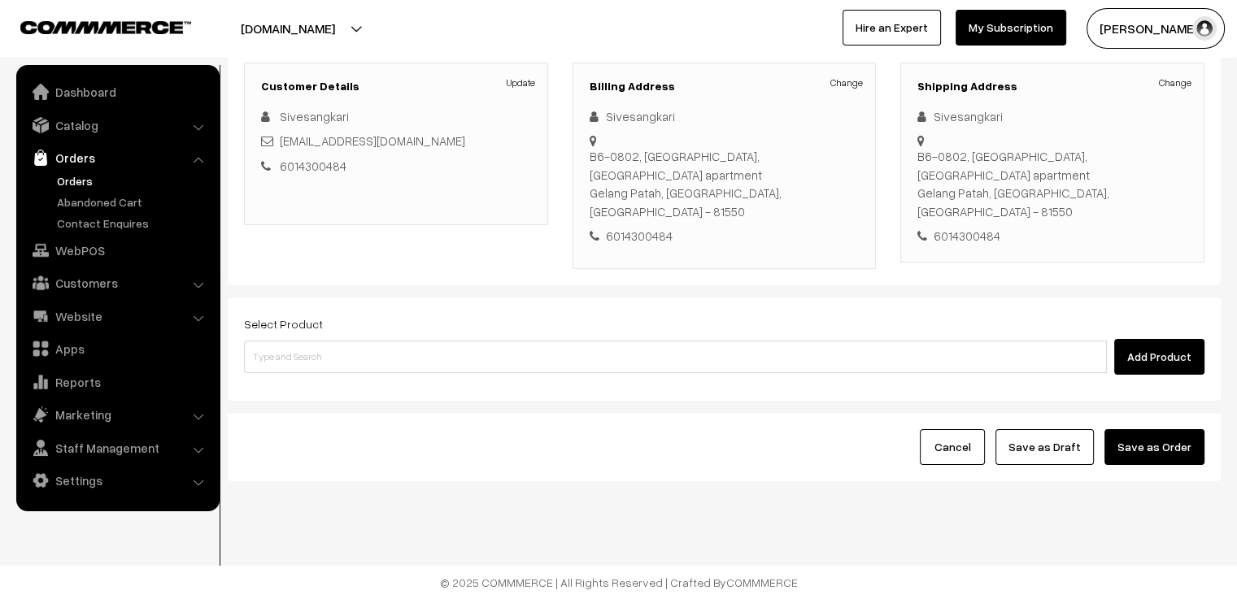
scroll to position [173, 0]
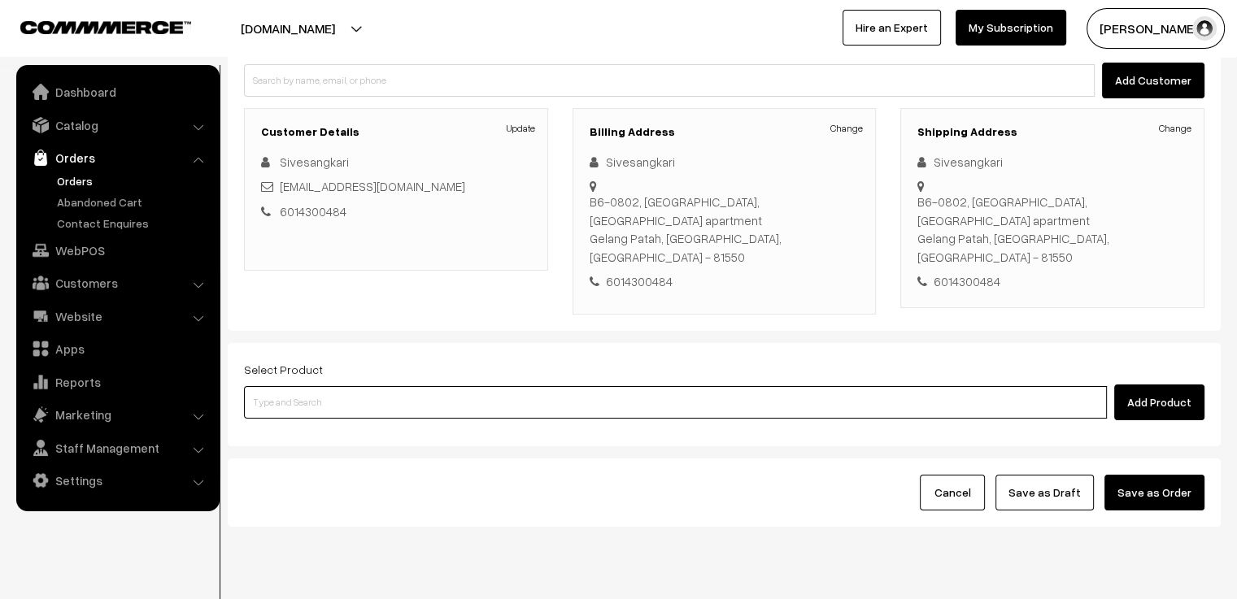
click at [429, 386] on input at bounding box center [675, 402] width 863 height 33
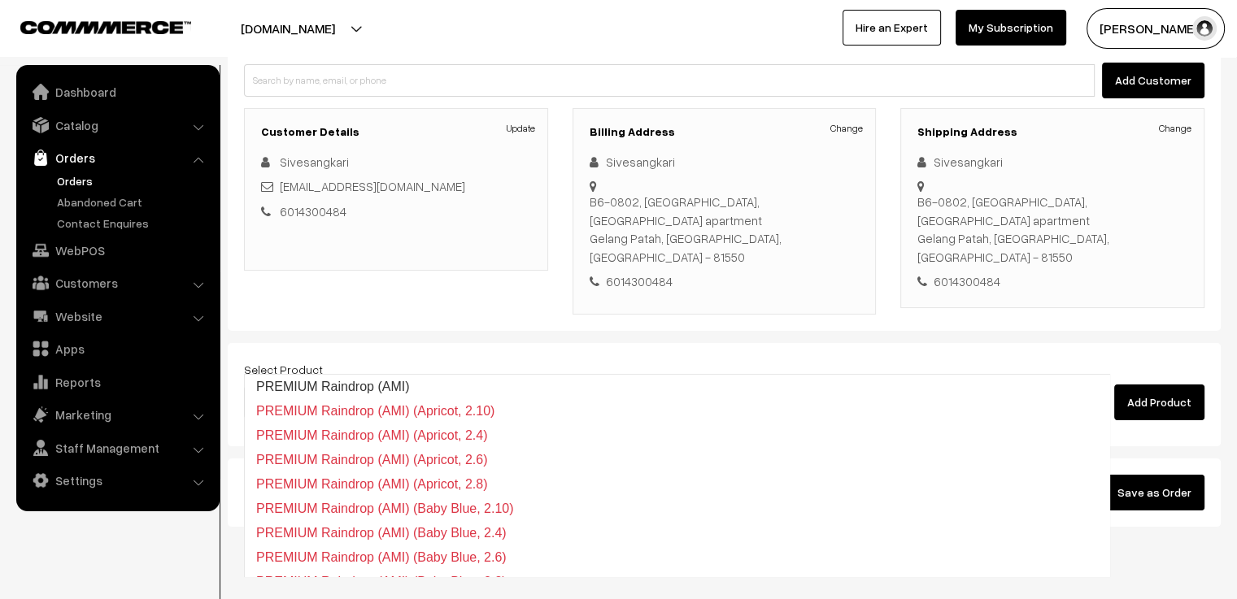
type input "premium"
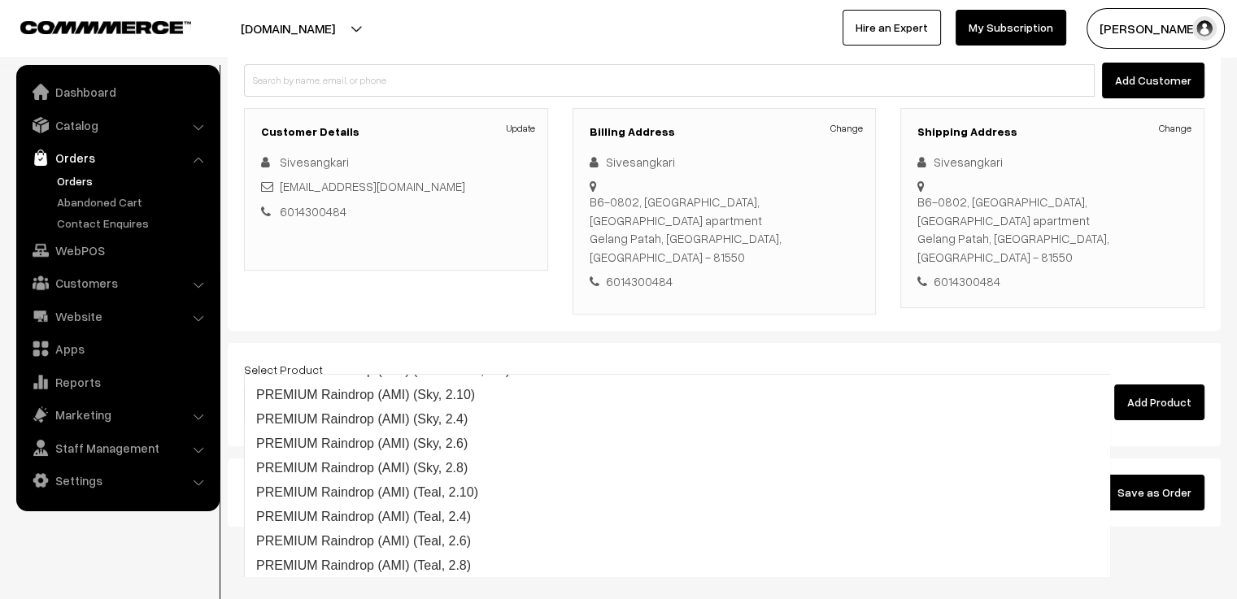
scroll to position [4140, 0]
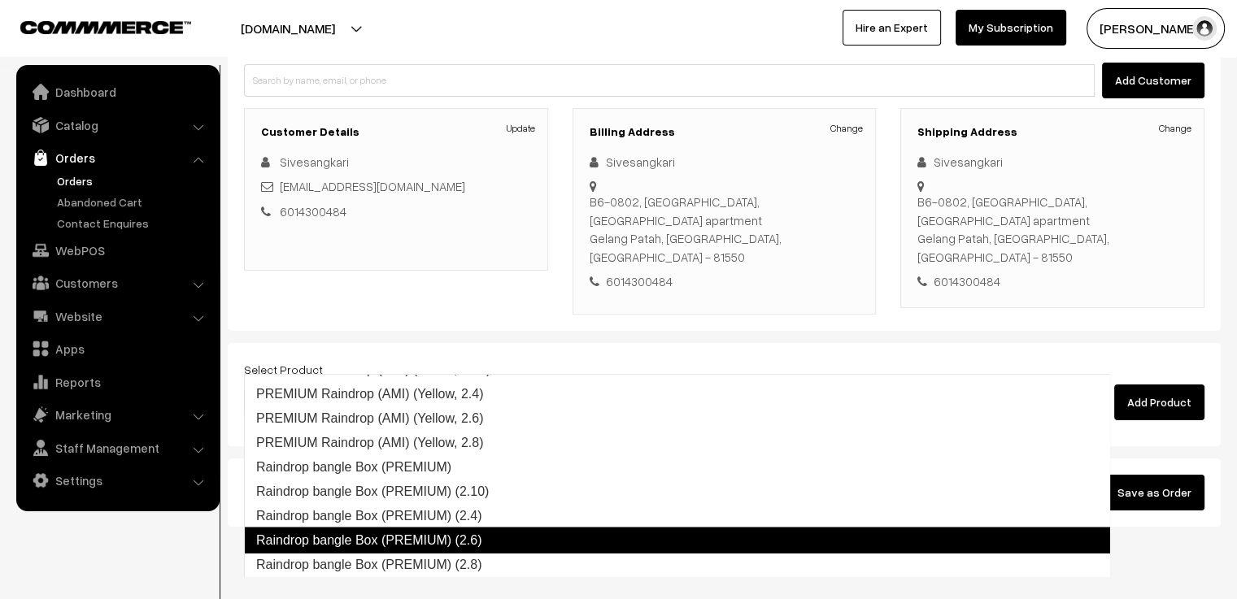
click at [564, 544] on link "Raindrop bangle Box (PREMIUM) (2.6)" at bounding box center [677, 541] width 866 height 26
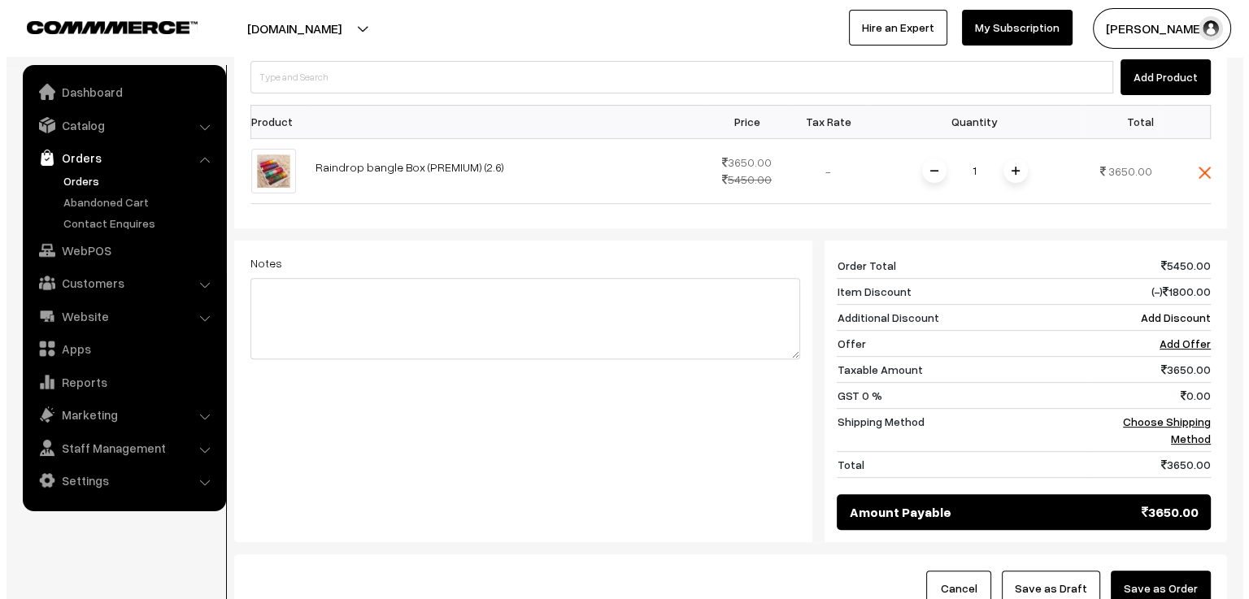
scroll to position [580, 0]
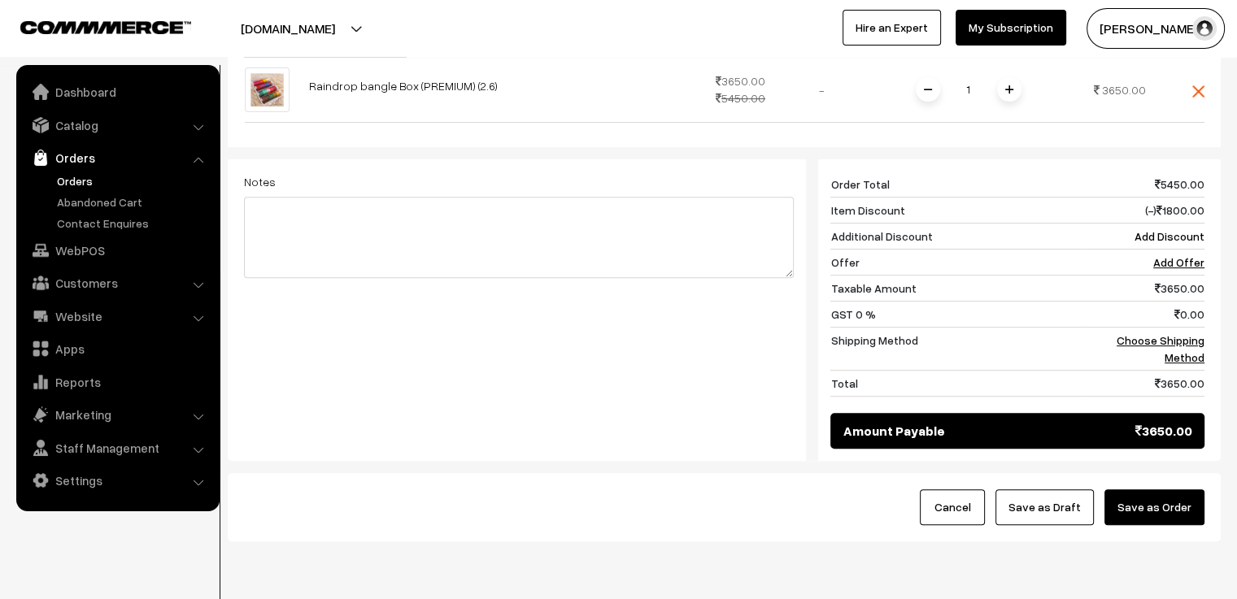
click at [1160, 490] on button "Save as Order" at bounding box center [1154, 508] width 100 height 36
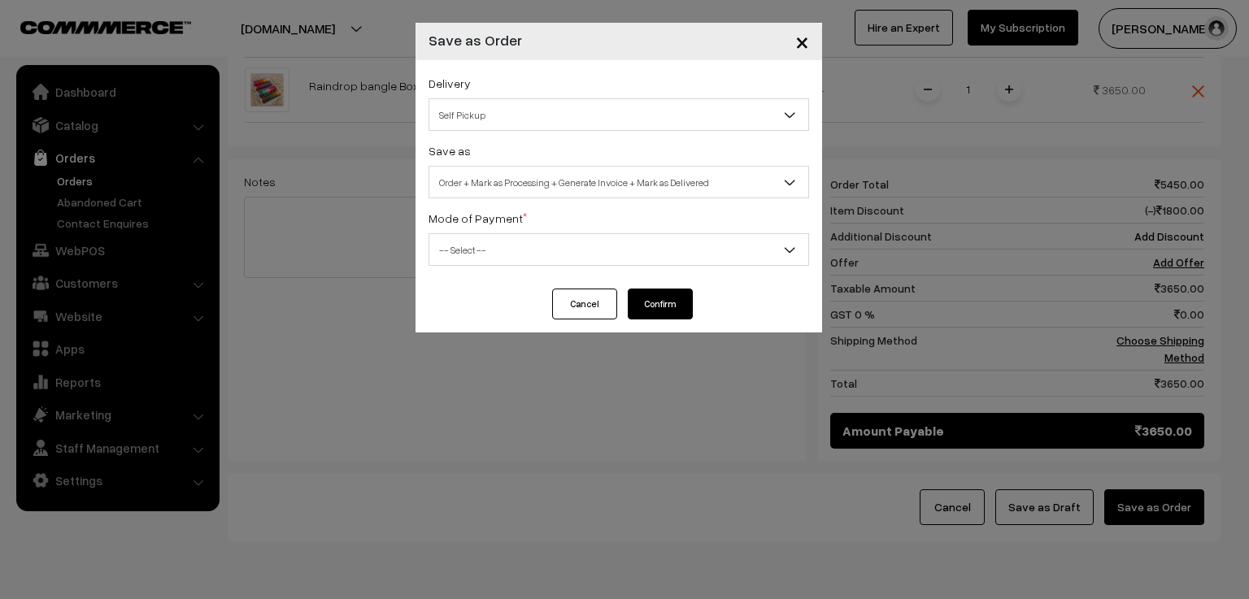
click at [799, 45] on span "×" at bounding box center [802, 41] width 14 height 30
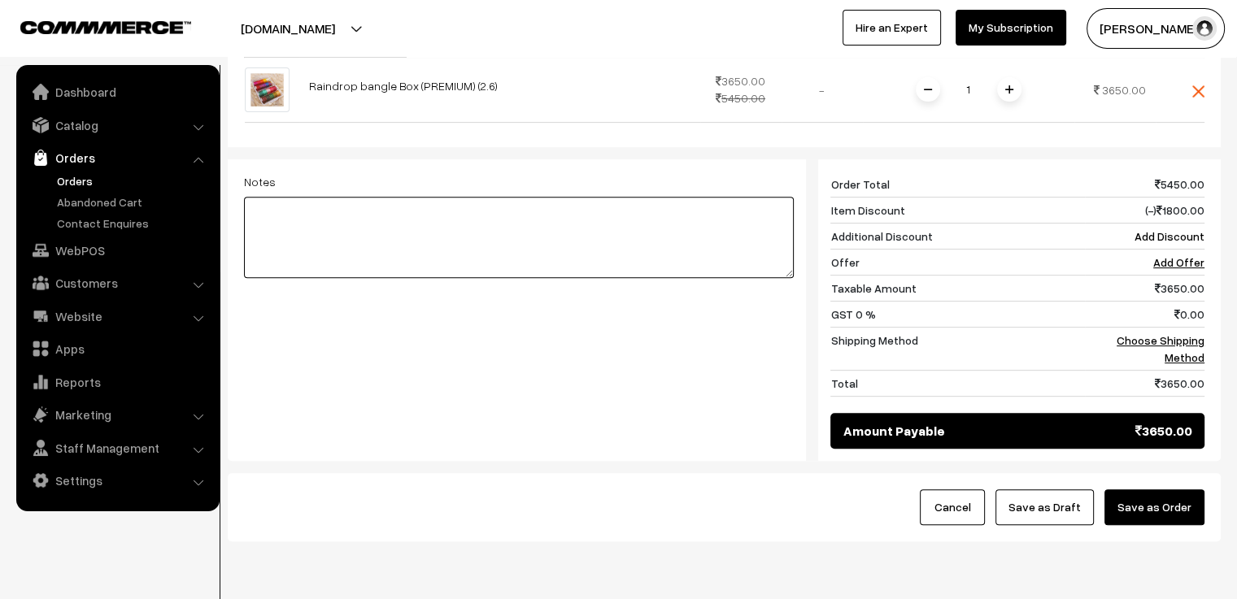
click at [485, 197] on textarea at bounding box center [519, 237] width 550 height 81
type textarea "add with aadhira orderr rukmini ands isai version 2"
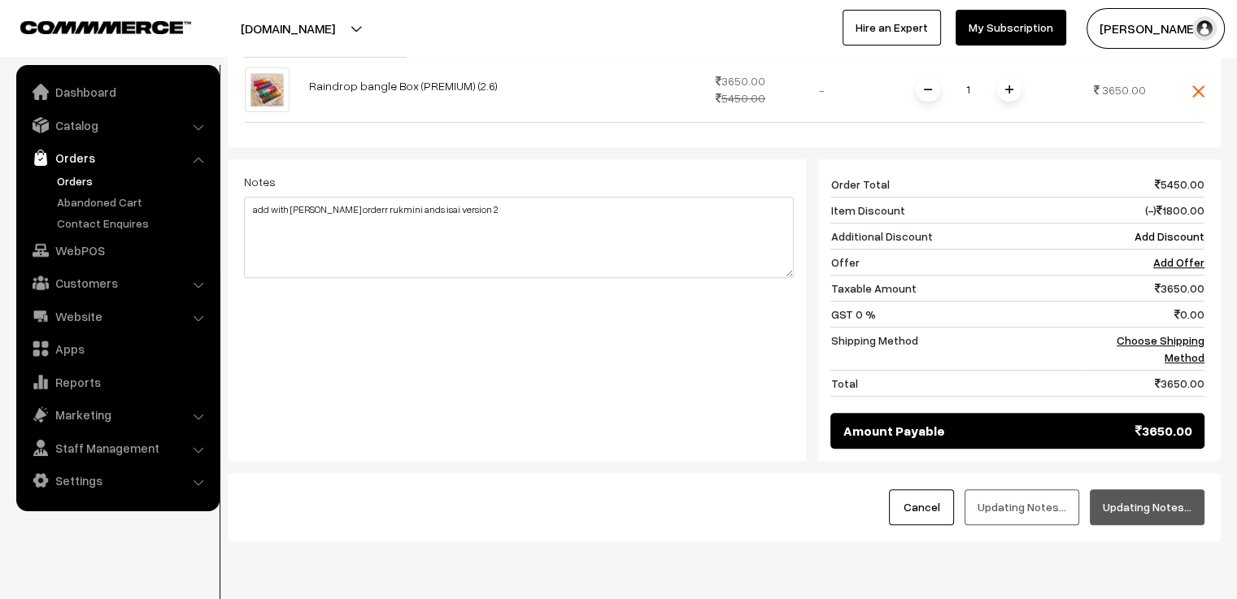
click at [1153, 490] on button "Updating Notes…" at bounding box center [1147, 508] width 115 height 36
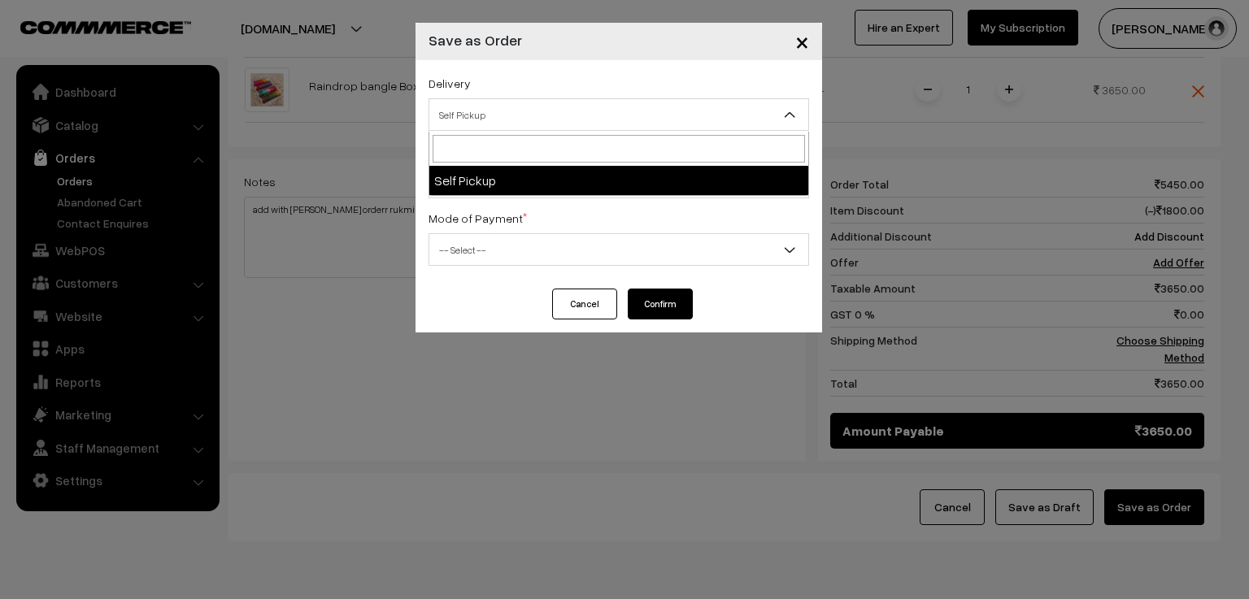
click at [511, 115] on span "Self Pickup" at bounding box center [618, 115] width 379 height 28
click at [538, 111] on span "Self Pickup" at bounding box center [618, 115] width 379 height 28
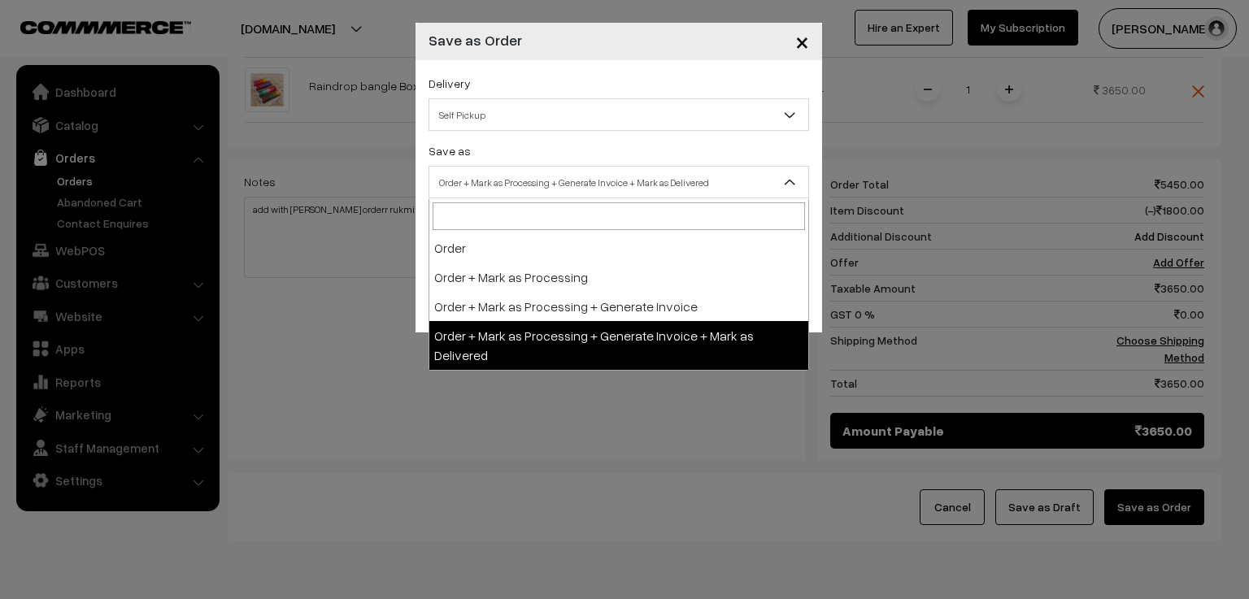
click at [515, 189] on span "Order + Mark as Processing + Generate Invoice + Mark as Delivered" at bounding box center [618, 182] width 379 height 28
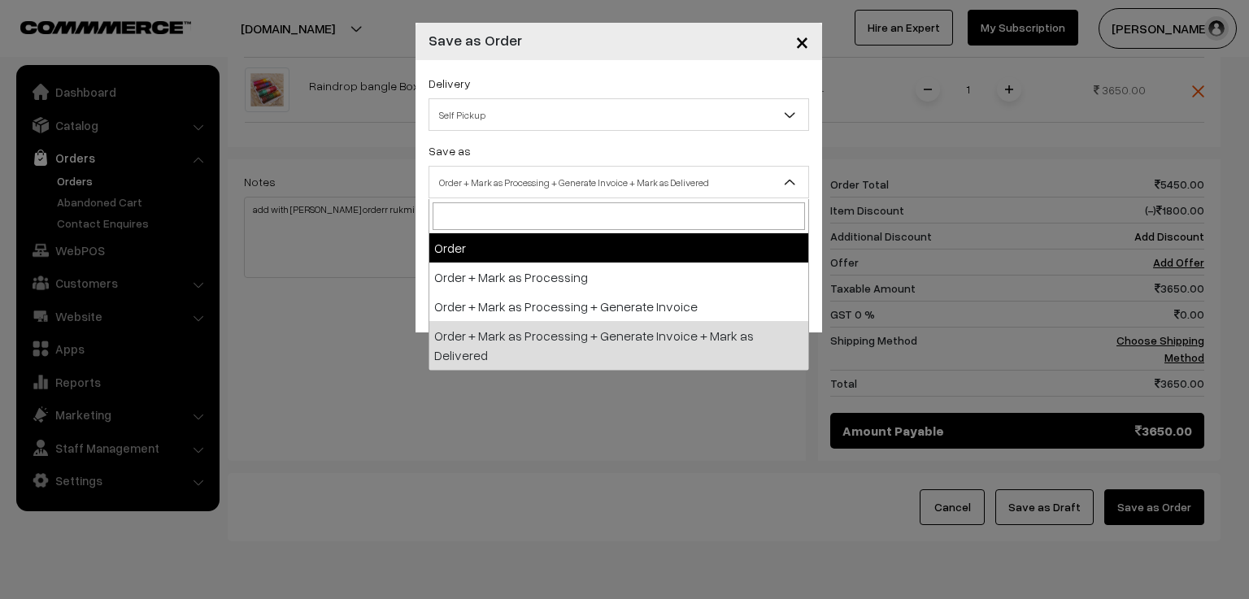
select select "1"
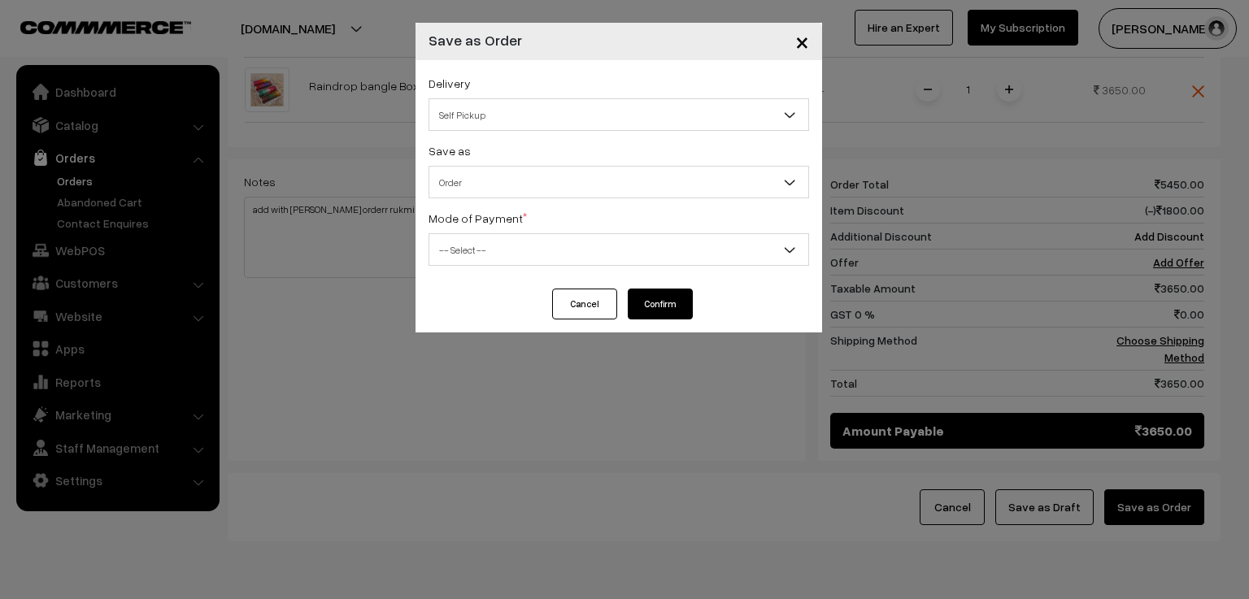
click at [520, 250] on span "-- Select --" at bounding box center [618, 250] width 379 height 28
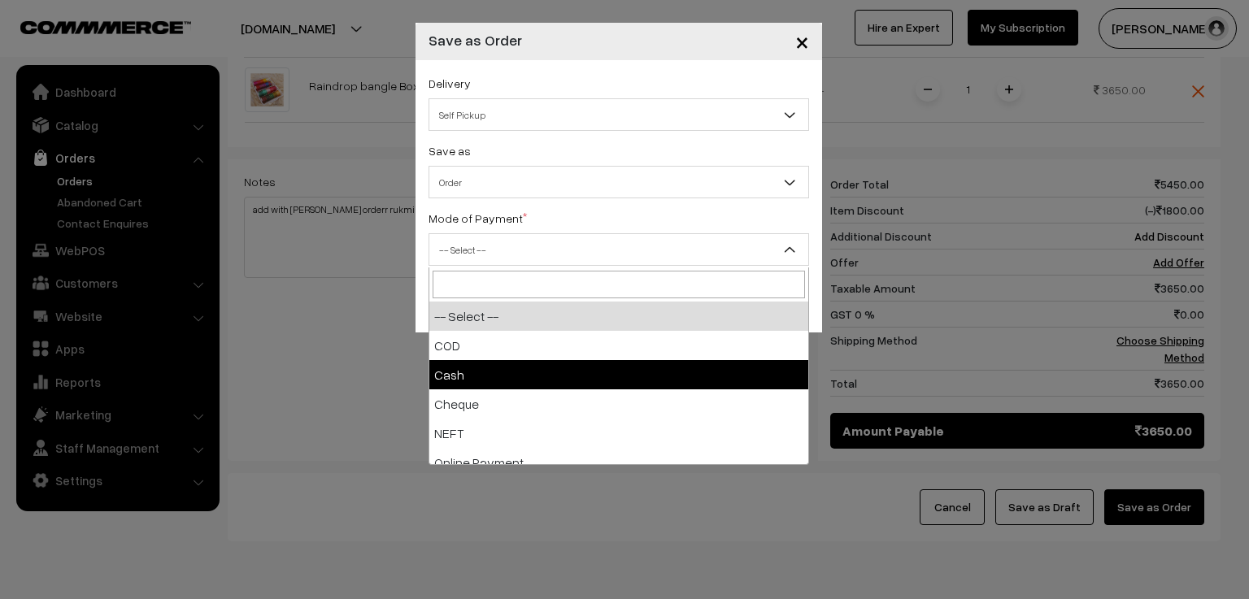
scroll to position [72, 0]
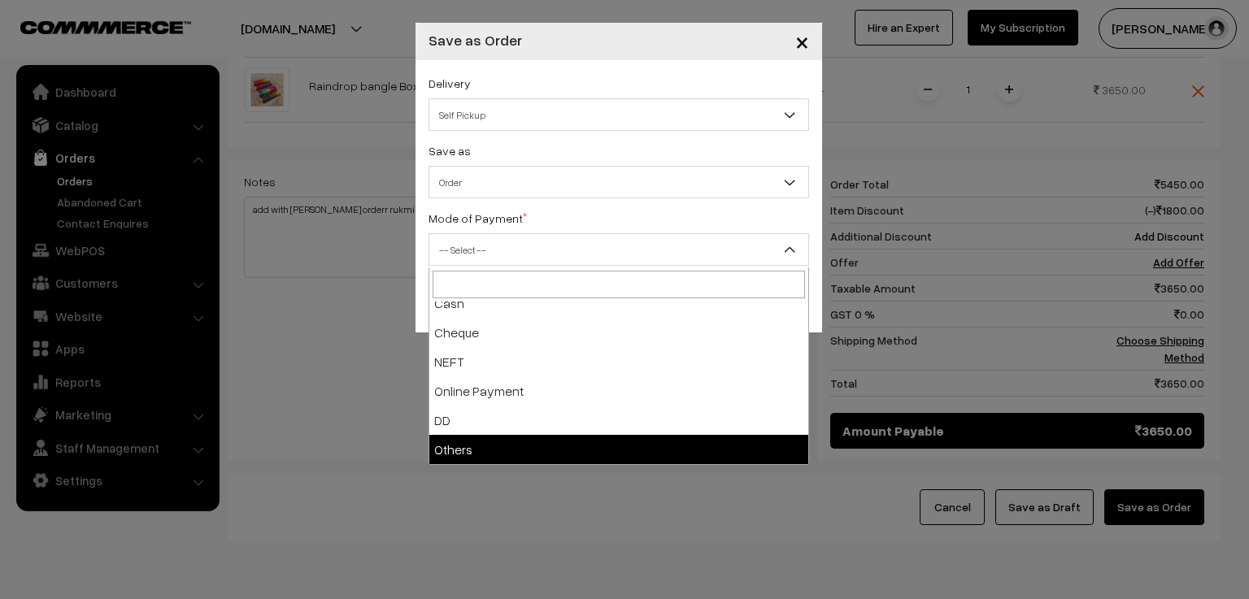
select select "7"
checkbox input "true"
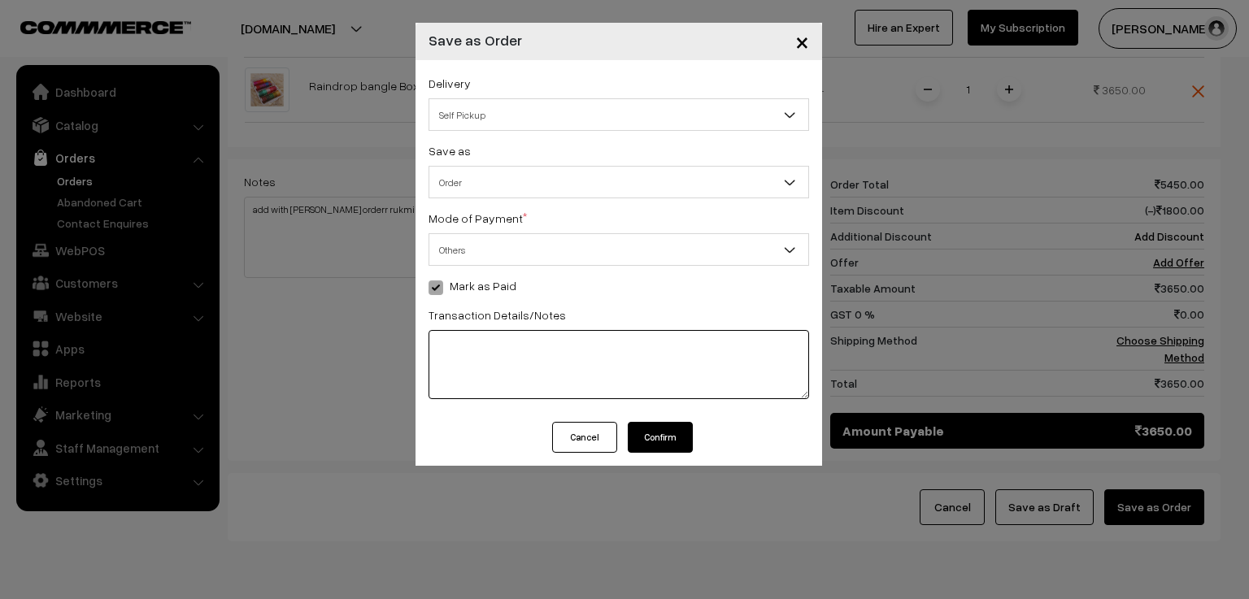
click at [485, 353] on textarea at bounding box center [619, 364] width 381 height 69
type textarea "pay_RJrQ6NJhuEs2s6"
click at [678, 438] on button "Confirm" at bounding box center [660, 437] width 65 height 31
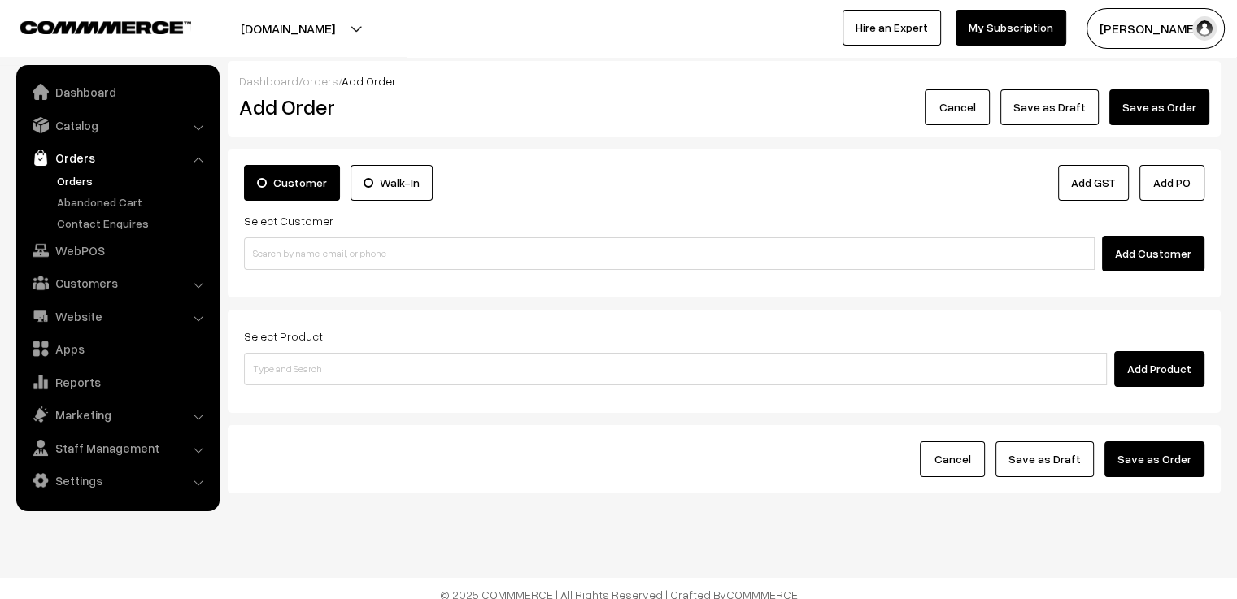
scroll to position [11, 0]
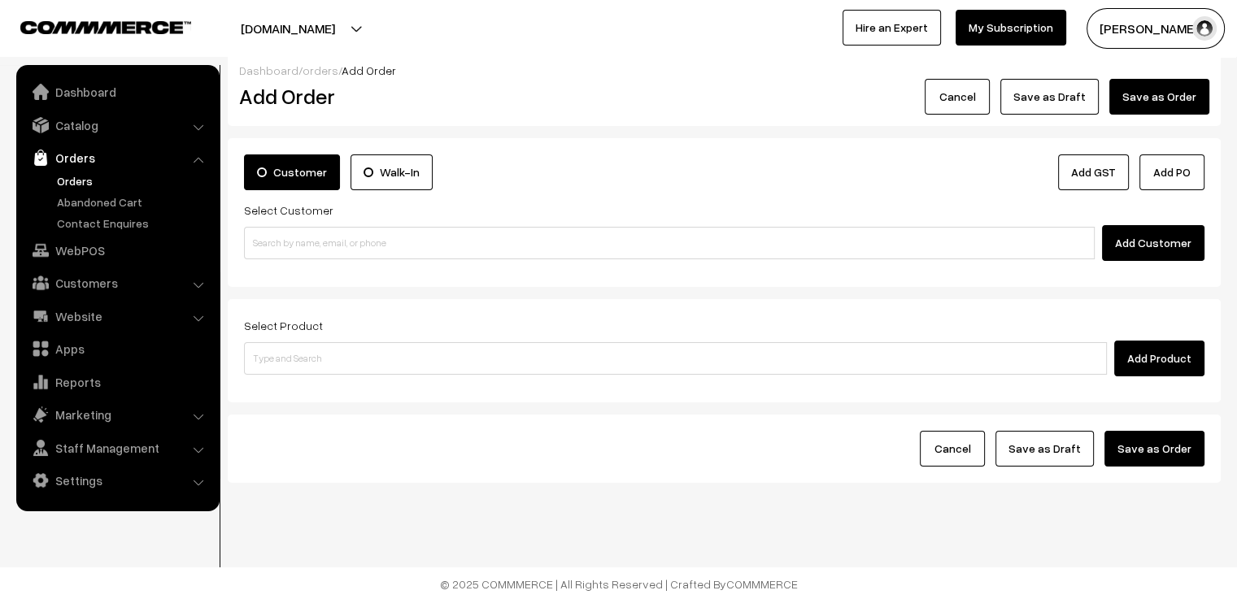
scroll to position [11, 0]
